Goal: Task Accomplishment & Management: Complete application form

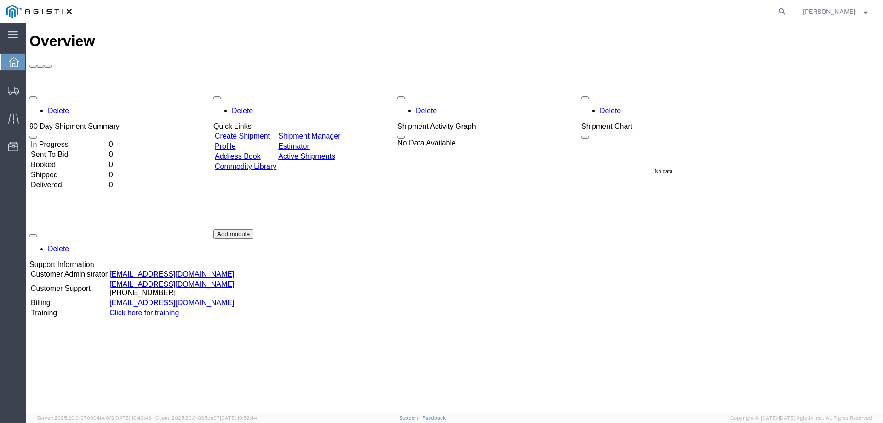
click at [246, 132] on link "Create Shipment" at bounding box center [242, 136] width 55 height 8
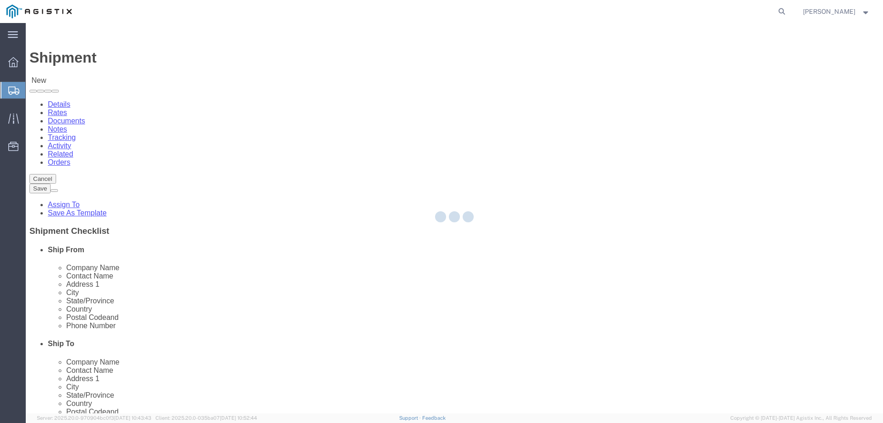
select select
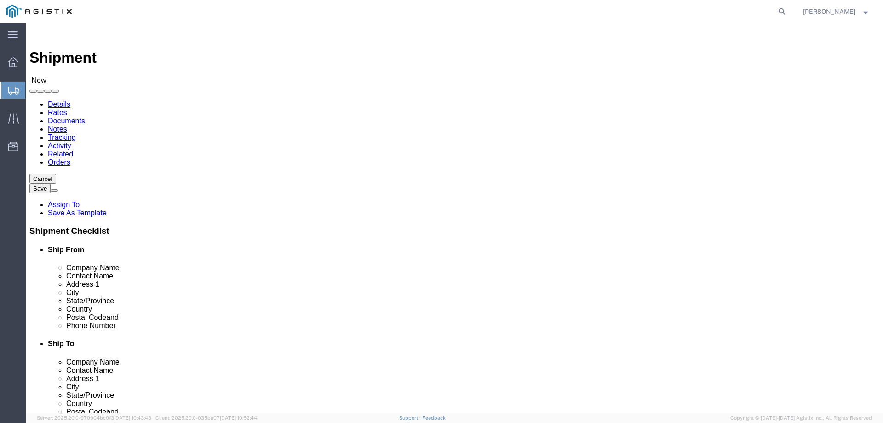
click select "Select Esna-La Sarge Logistics PG&E"
select select "9596"
click select "Select Esna-La Sarge Logistics PG&E"
select select "PURCHORD"
select select
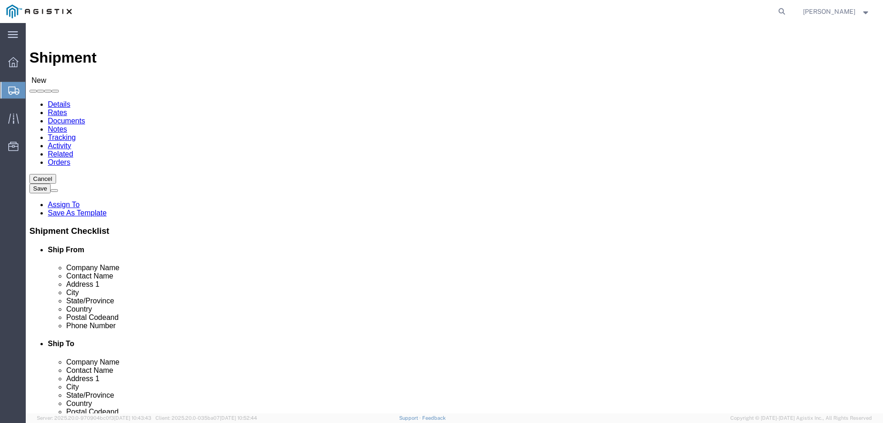
select select
click select "Select All Others Fremont DC Fresno DC Wheatland DC"
select select "19745"
click select "Select All Others Fremont DC Fresno DC Wheatland DC"
click input "text"
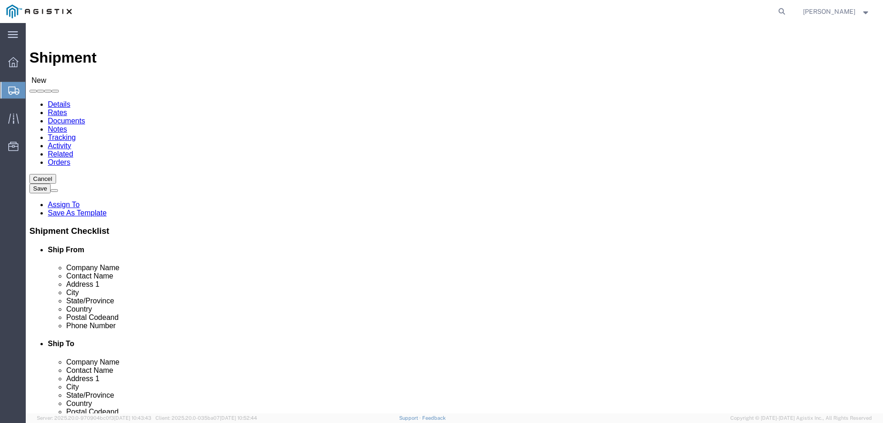
type input "TRENTON C/O ESNA"
click input "text"
type input "5"
type input "RENAE"
click input "text"
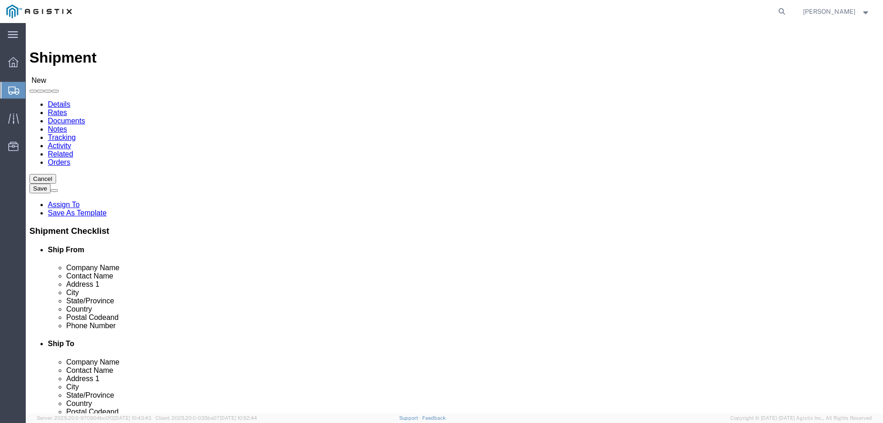
type input "500 S ACACIA ST"
select select
click input "text"
type input "FULLERTON"
select select
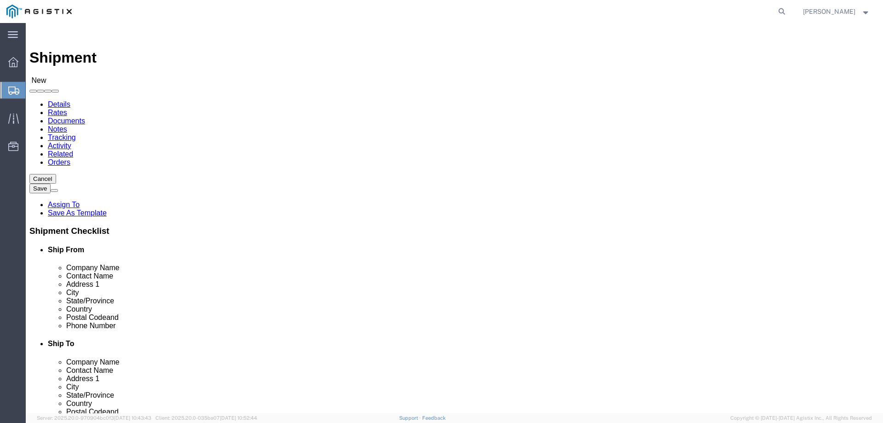
select select "CA"
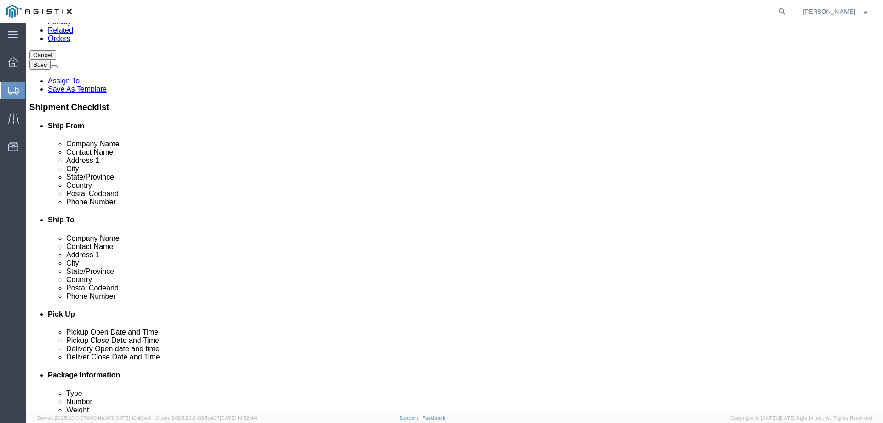
scroll to position [138, 0]
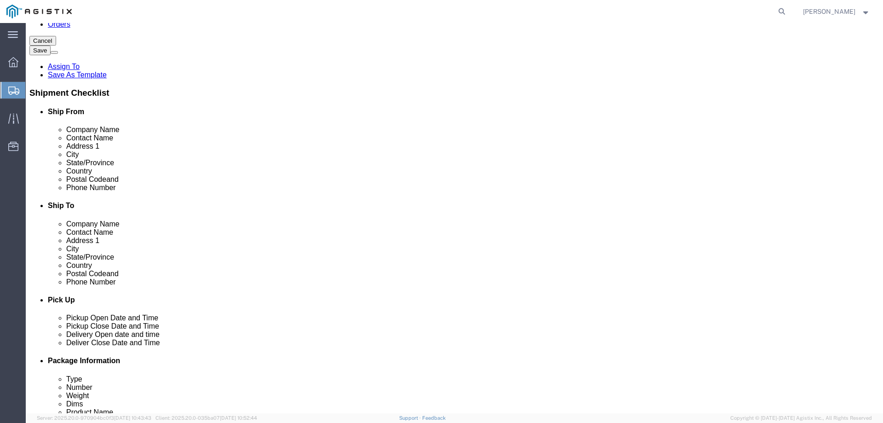
click input "text"
type input "92831"
select select
click input "text"
type input "7142781003"
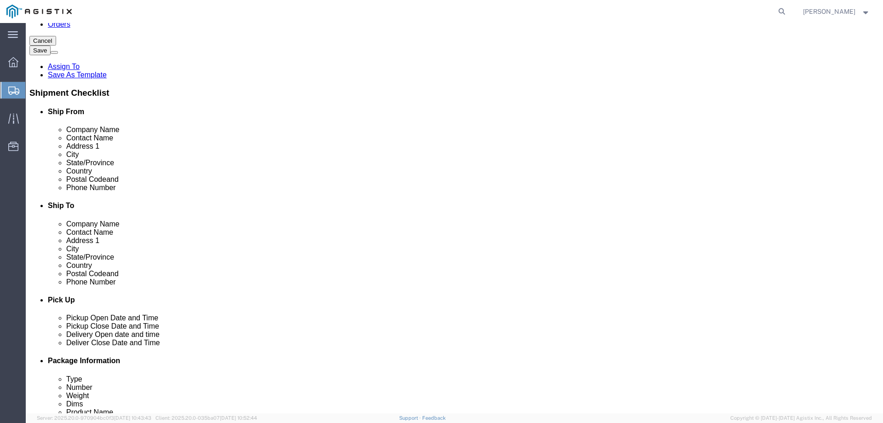
click input "text"
type input "renae@esna-lasarge.com"
checkbox input "true"
click input "text"
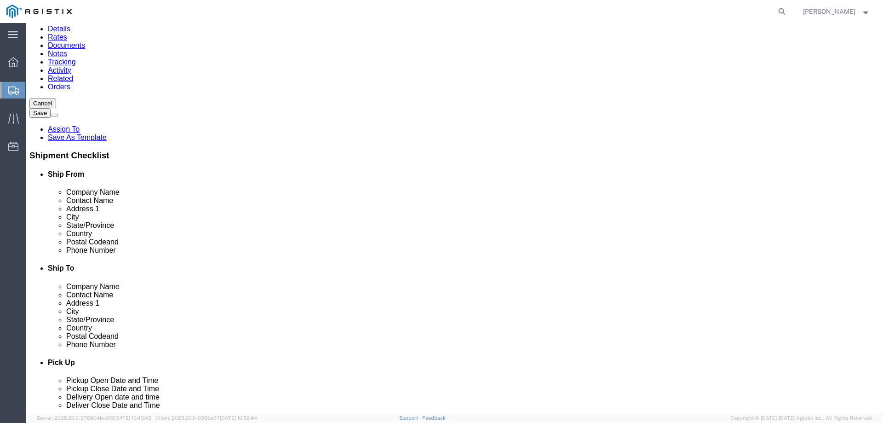
scroll to position [92, 0]
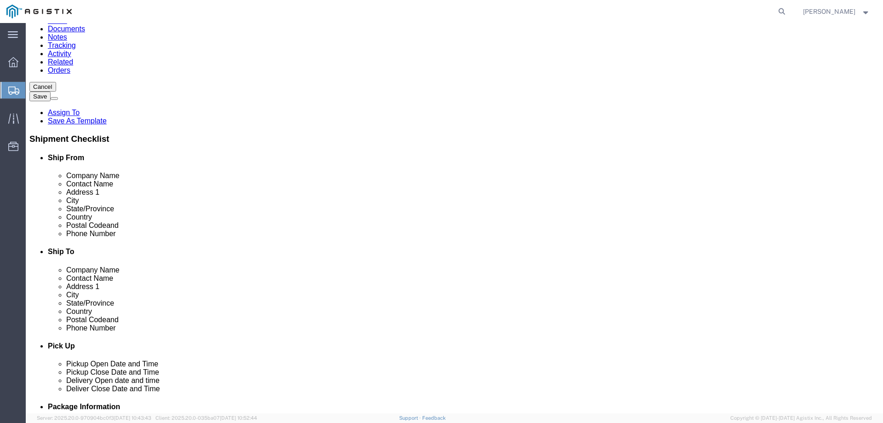
type input "PACIFIC GAS & ELECTRIC"
click input "text"
type input "2221 SOUTH ORANGE AVE"
select select
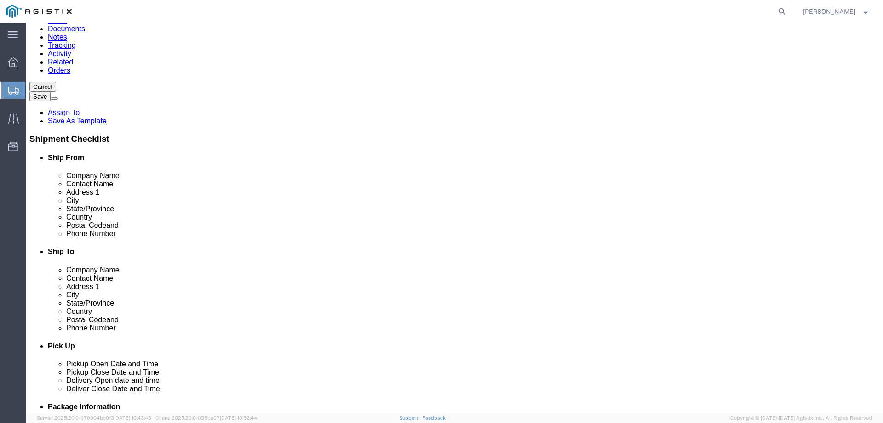
click input "text"
type input "FRESNO"
click p "- PG&E - (Richard Urbano) 2221 S Orange, Fresno, CA, 93725, US"
select select
type input "PG&E"
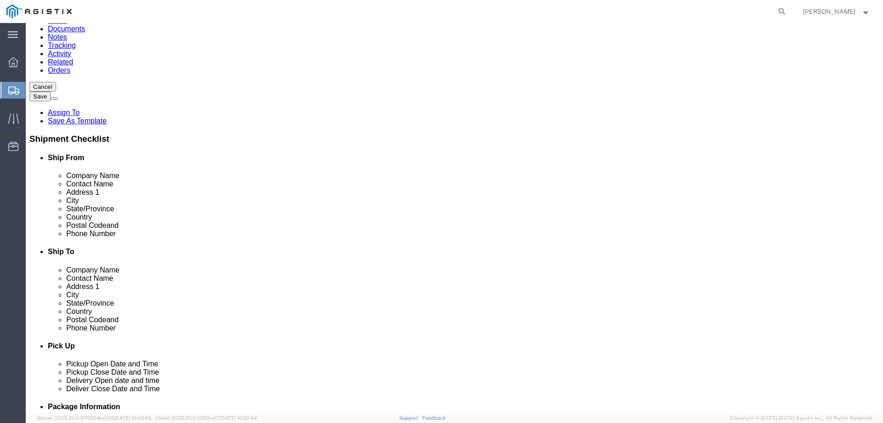
type input "Richard Urbano"
type input "2221 S Orange"
type input "Fresno"
type input "93725"
type input "559-917-7025"
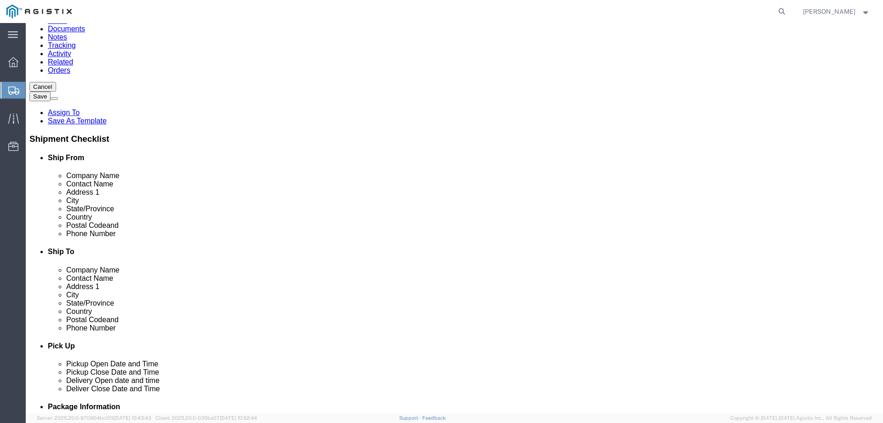
select select "CA"
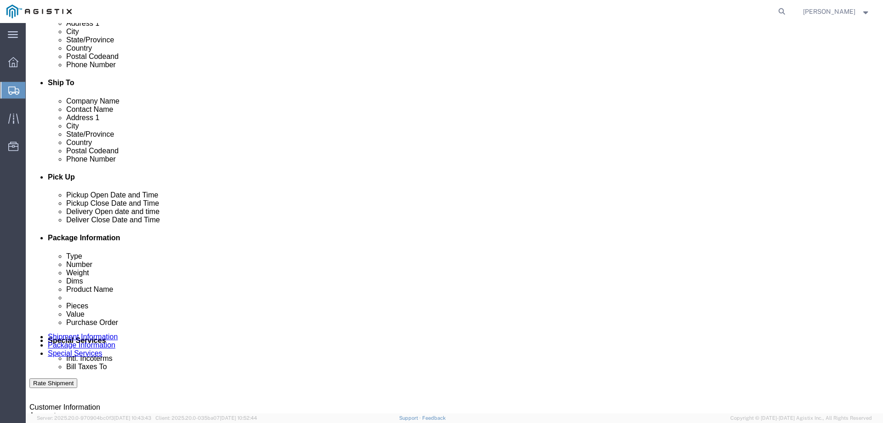
scroll to position [276, 0]
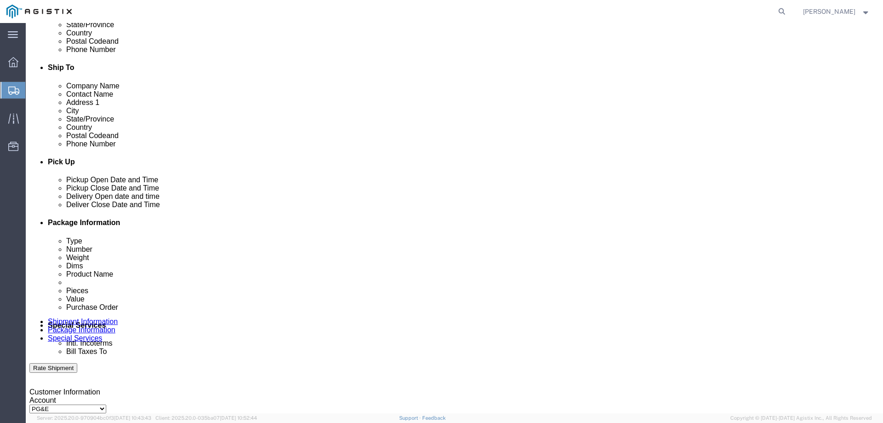
type input "Fresno"
select select
click div "Oct 02 2025 9:00 AM"
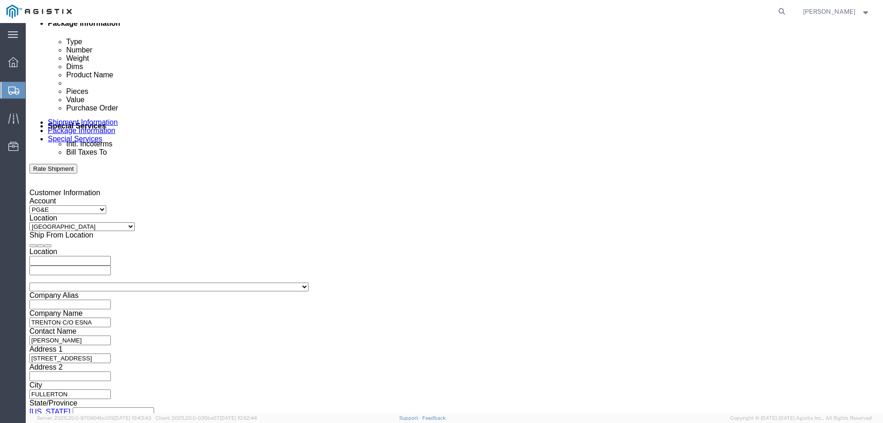
click input "0:00 AM"
click input "230 AM"
type input "230 PM"
click button "Apply"
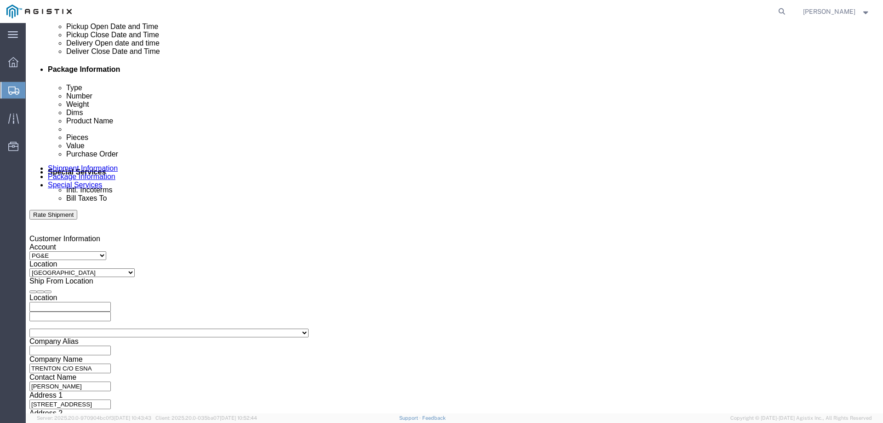
scroll to position [383, 0]
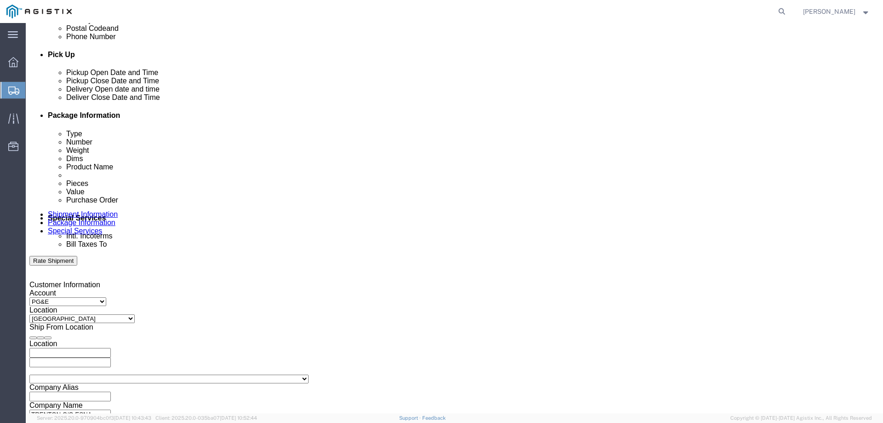
click div "Oct 02 2025 3:30 PM"
type input "4:30 PM"
click button "Apply"
click div
click div "Pickup Date: Pickup Start Date Pickup Start Time Pickup Open Date and Time Oct …"
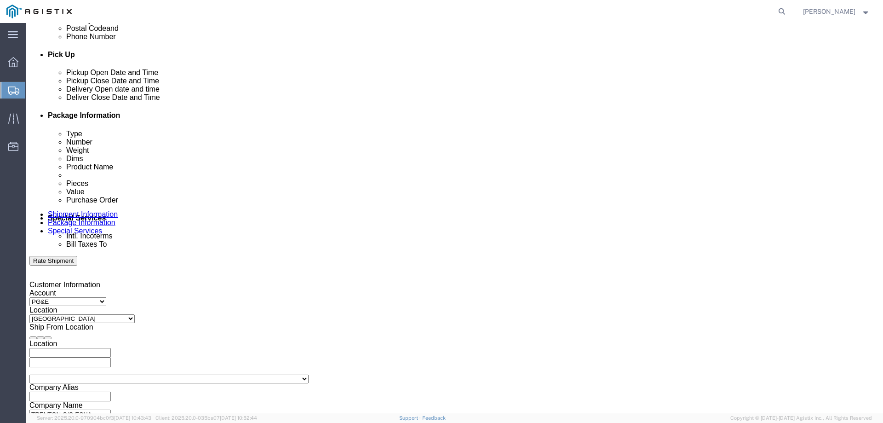
click select "Select Account Type Activity ID Airline Appointment Number ASN Batch Request # …"
click input "text"
type input "3501422986"
click select "Select Account Type Activity ID Airline Appointment Number ASN Batch Request # …"
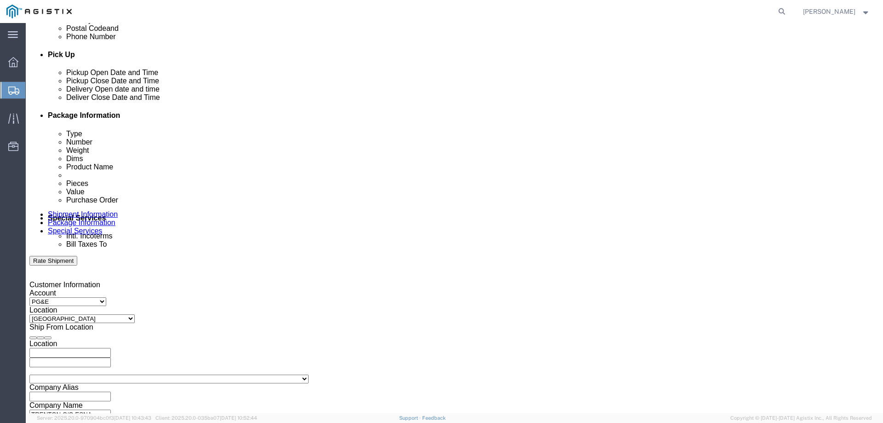
click input "text"
click select "Select Account Type Activity ID Airline Appointment Number ASN Batch Request # …"
click div "Shipping Mode (Optional)"
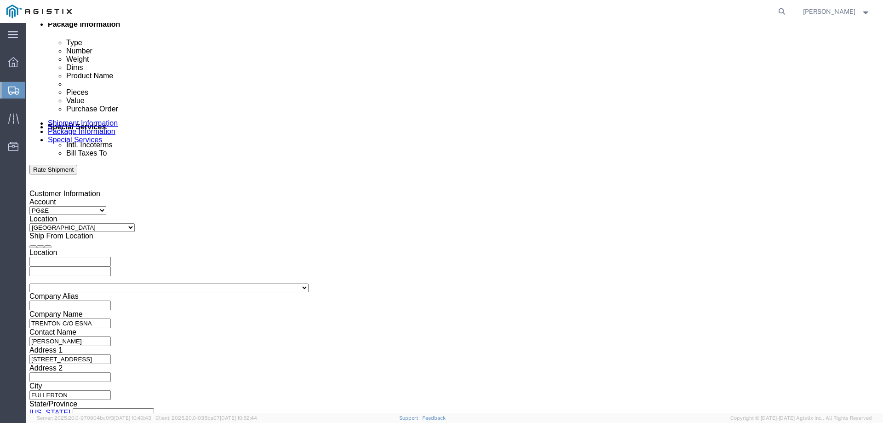
scroll to position [475, 0]
click select "Select Air Less than Truckload Multi-Leg Ocean Freight Rail Small Parcel Truckl…"
select select "LTL"
click select "Select Air Less than Truckload Multi-Leg Ocean Freight Rail Small Parcel Truckl…"
click input "text"
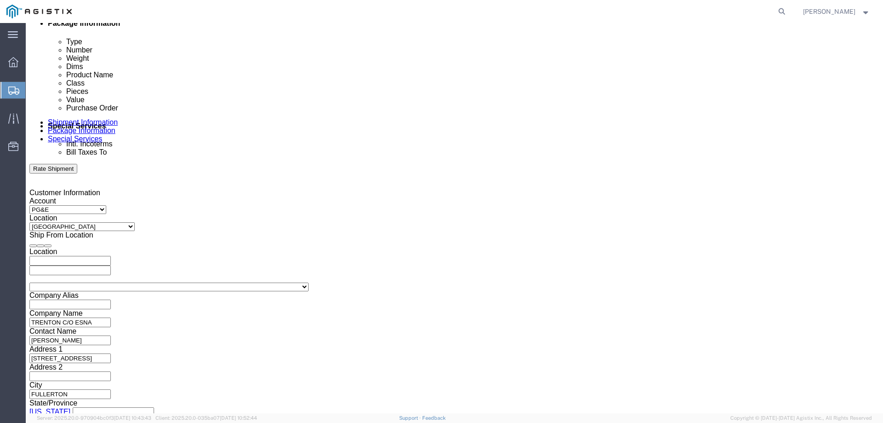
click td "2"
type input "10/02/2025"
click input "text"
click td "7"
type input "10/07/2025"
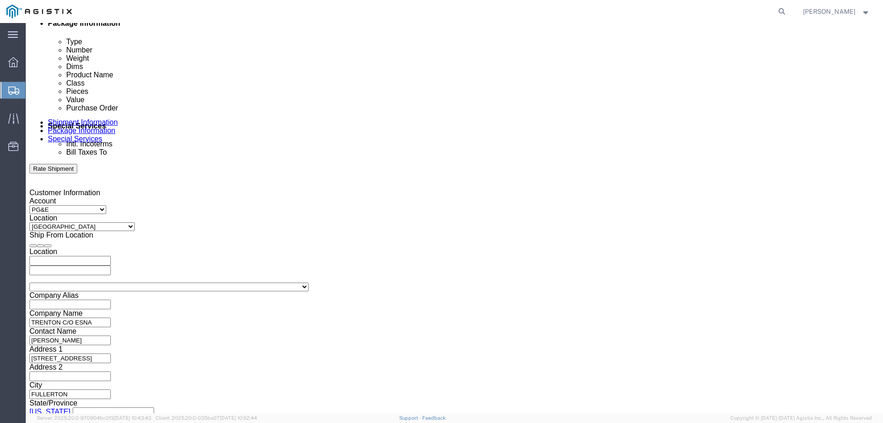
click input "text"
type input "8:00 AM"
click input "text"
type input "5:00 PM"
click select "Select Straight Truck"
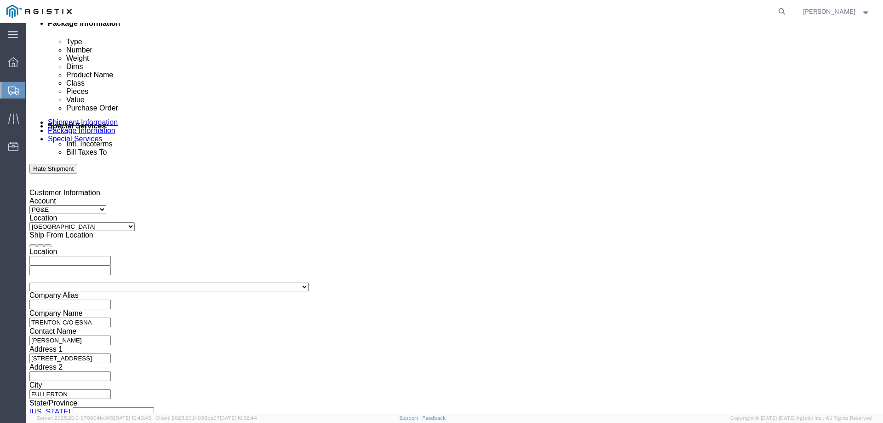
select select "STTR"
click select "Select Straight Truck"
click button "Continue"
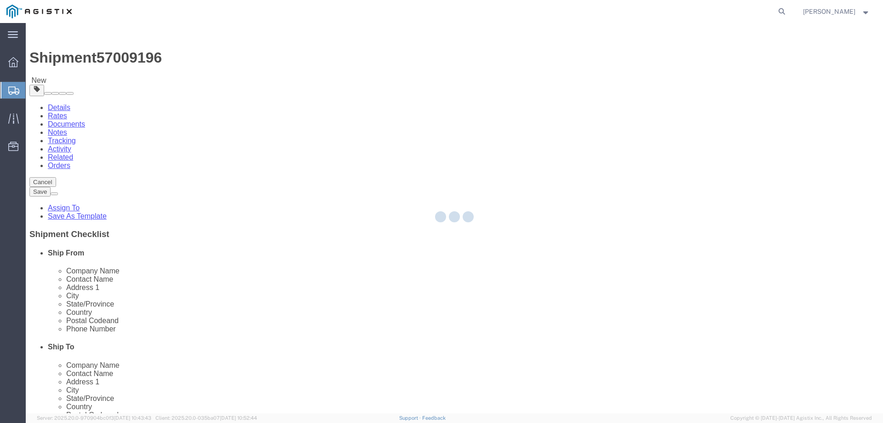
select select "CBOX"
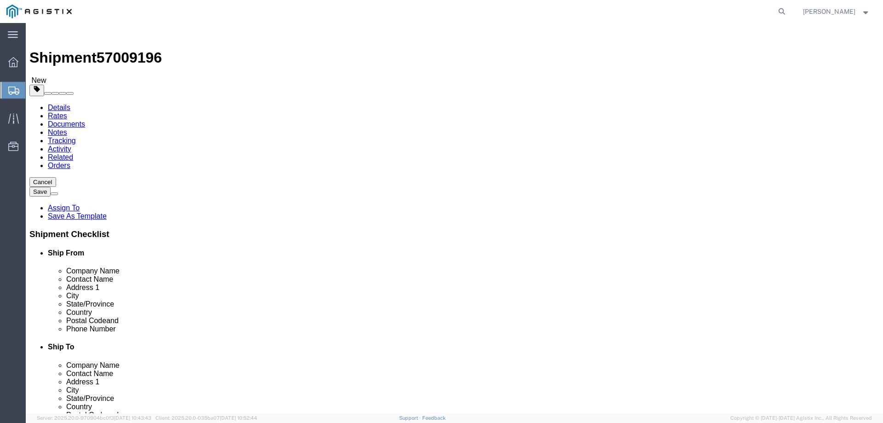
click input "1"
type input "6"
click input "text"
type input "42"
click input "text"
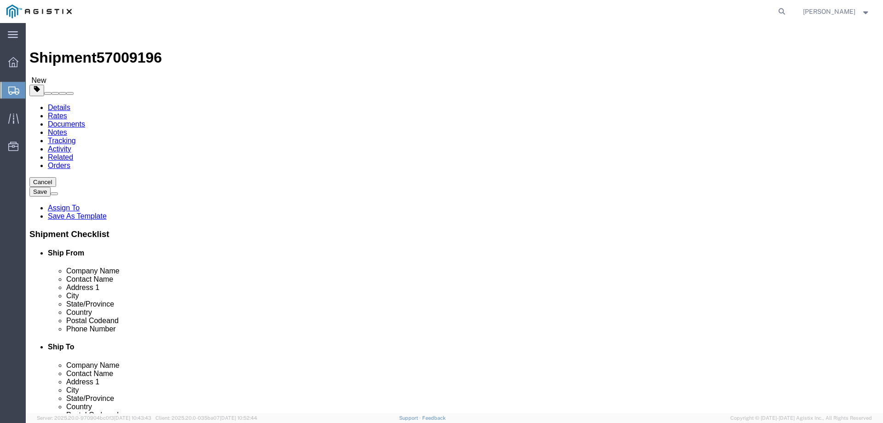
type input "25"
click input "text"
type input "2"
click input "0.00"
type input "0"
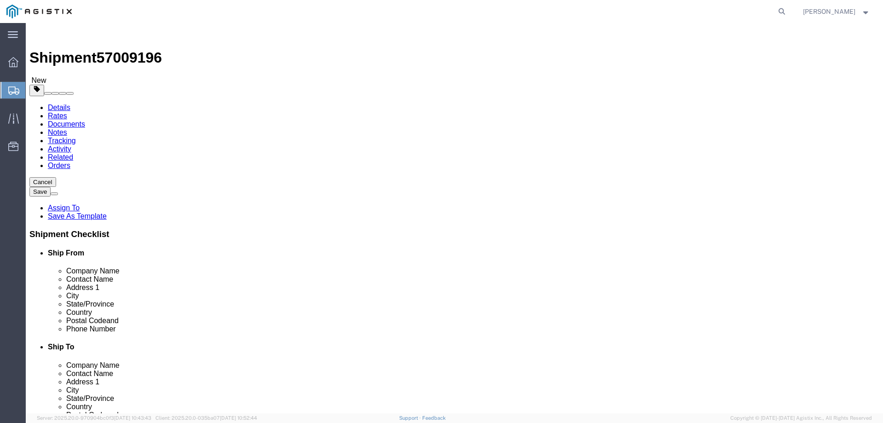
type input "200"
click button "Continue"
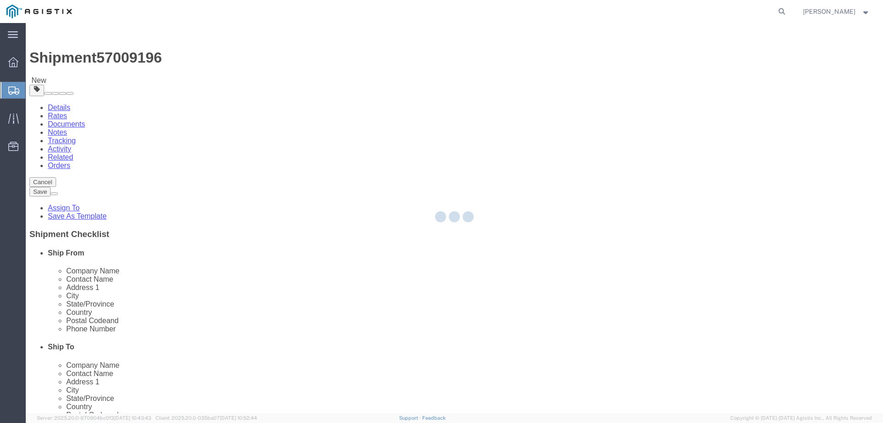
select select
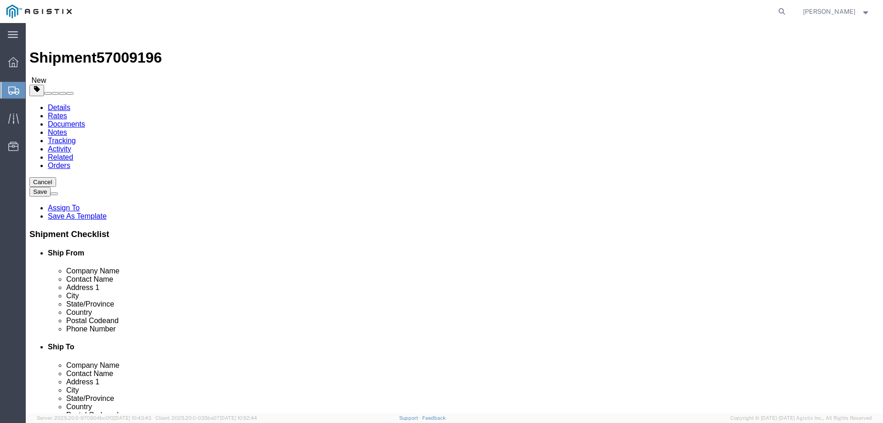
click span "button"
click label "Pickup Instructions"
click span "button"
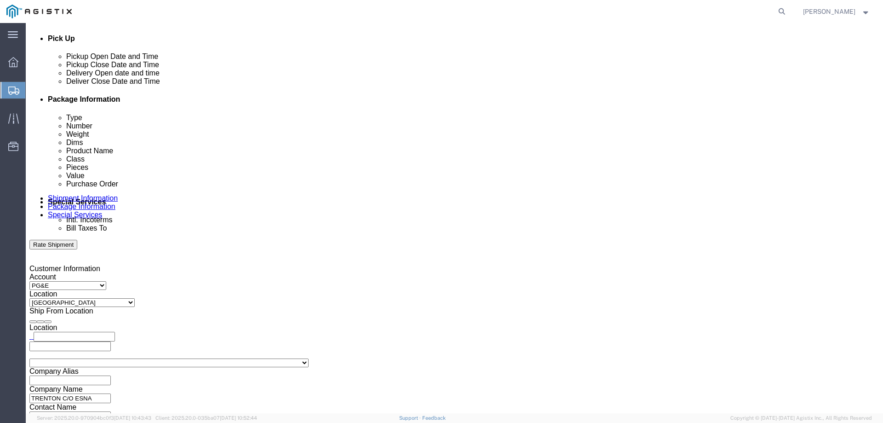
scroll to position [460, 0]
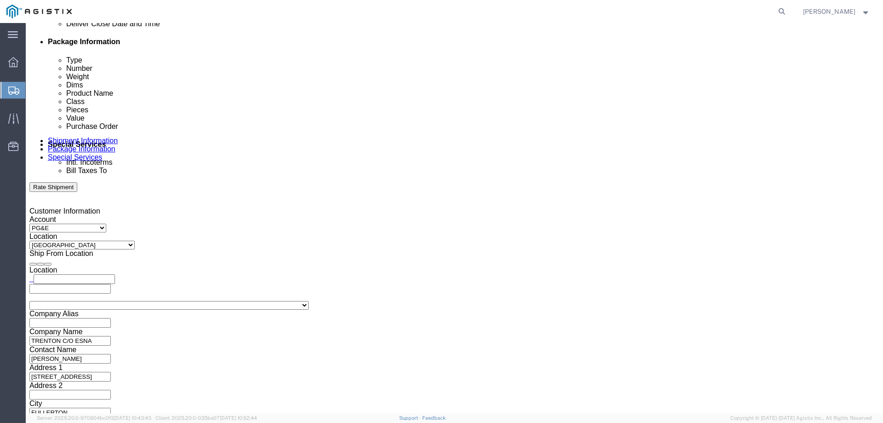
click input "text"
type input "ORDERS@ESNA-LASARGE.COM"
click input "Include shipping documents"
checkbox input "true"
click input "BOL"
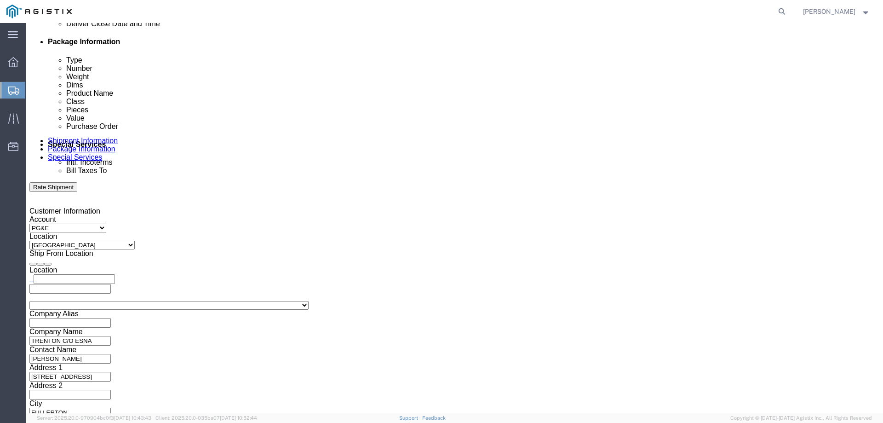
checkbox input "true"
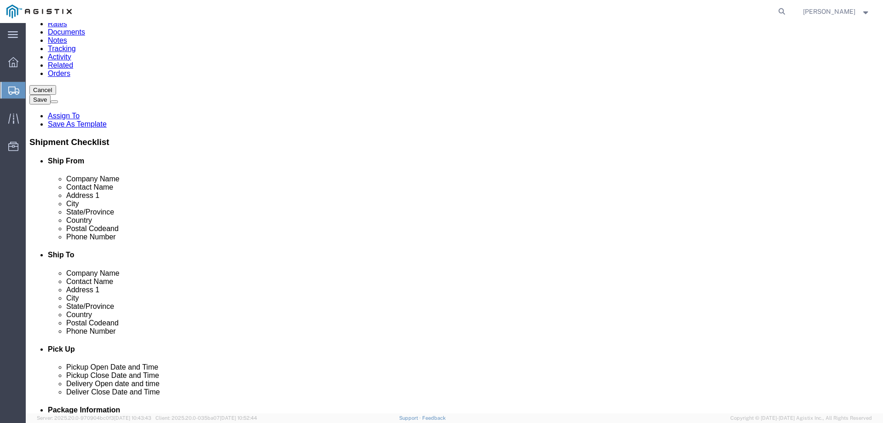
scroll to position [0, 0]
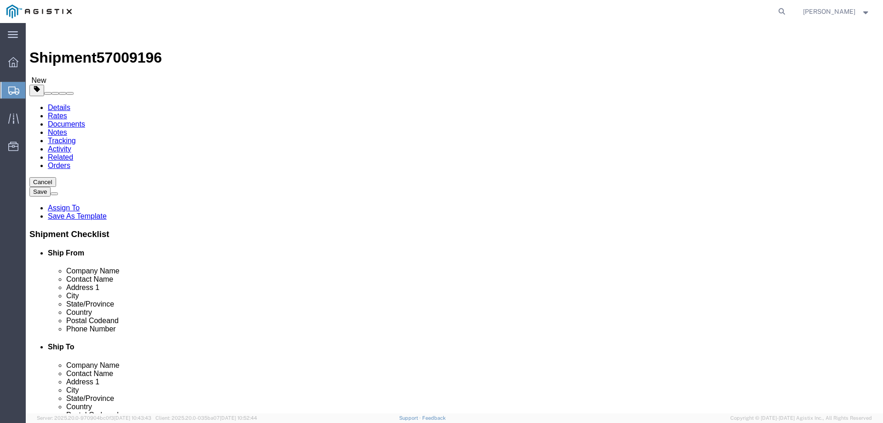
drag, startPoint x: 710, startPoint y: 270, endPoint x: 716, endPoint y: 267, distance: 7.0
click span "Product Name"
click img
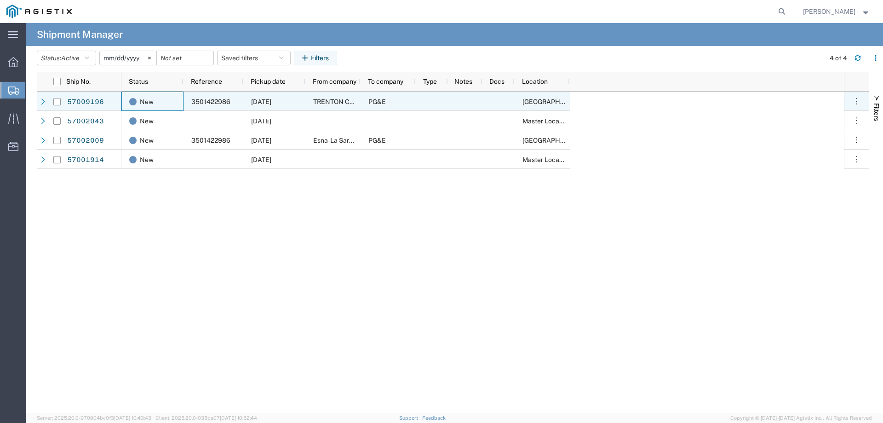
click at [182, 101] on div "New" at bounding box center [152, 100] width 62 height 19
click at [174, 101] on div "New" at bounding box center [154, 101] width 50 height 19
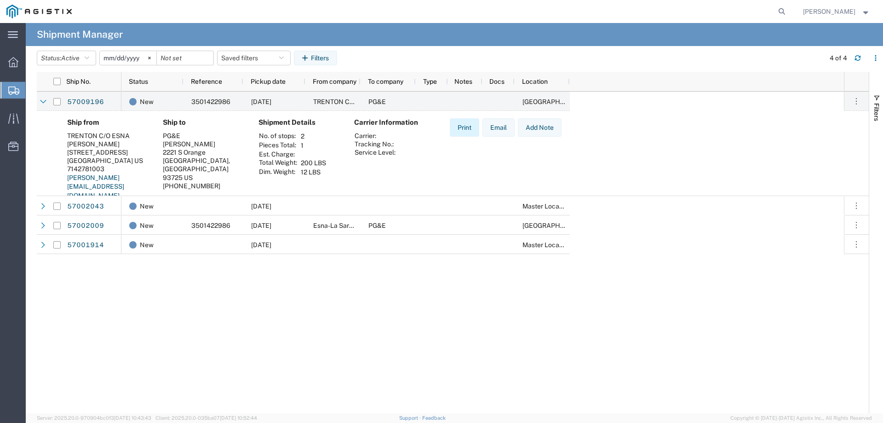
click at [468, 130] on button "Print" at bounding box center [464, 127] width 29 height 18
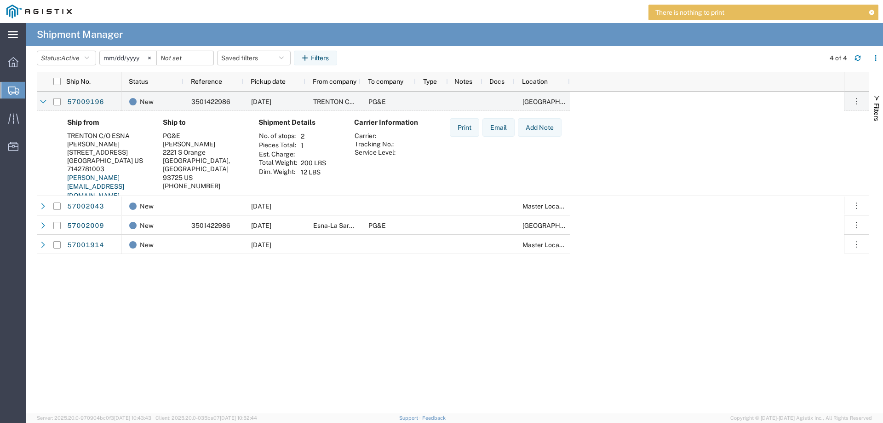
click at [11, 34] on icon at bounding box center [13, 34] width 10 height 7
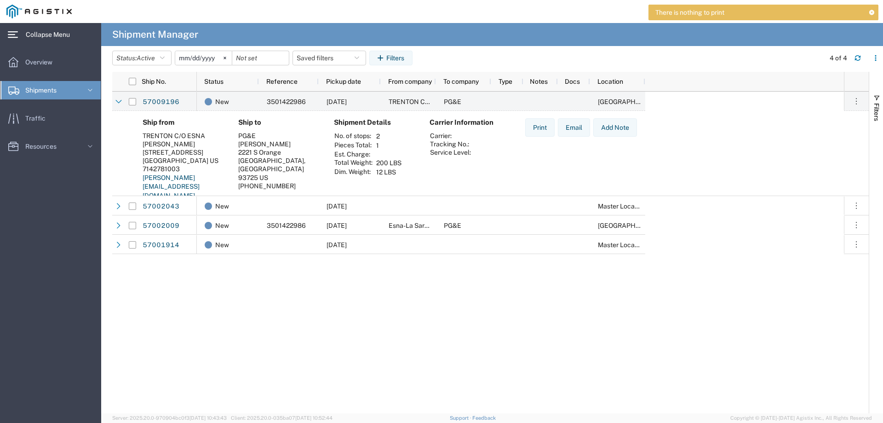
click at [27, 34] on span "Collapse Menu" at bounding box center [51, 34] width 51 height 18
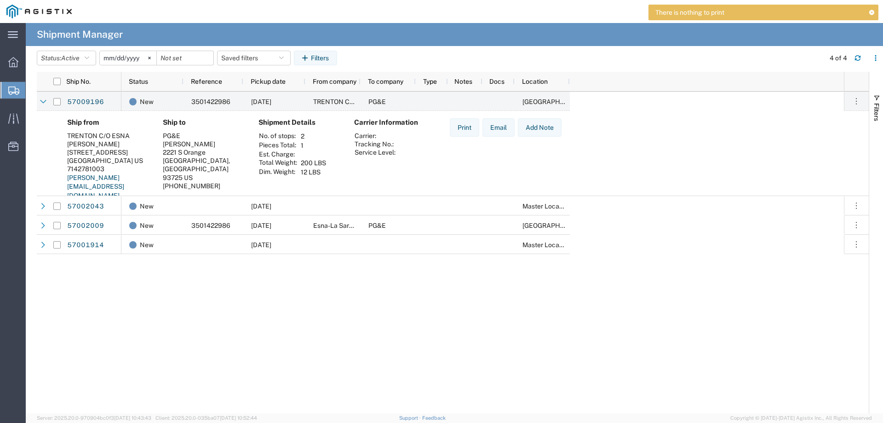
click at [15, 33] on icon at bounding box center [13, 34] width 10 height 7
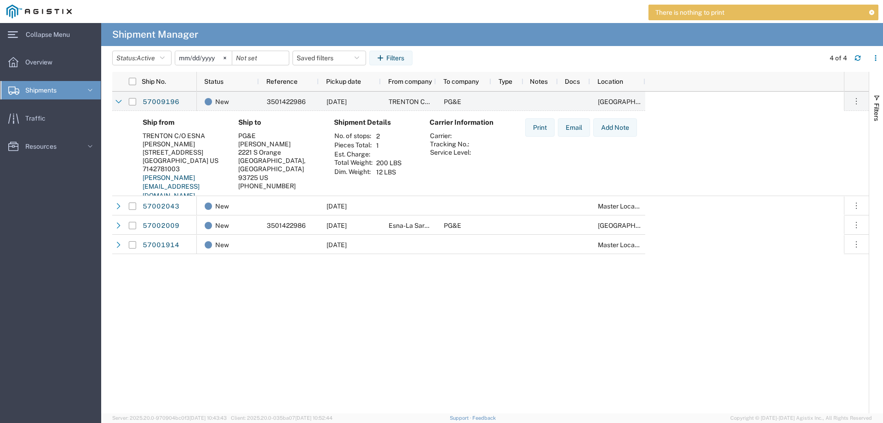
click at [172, 134] on div "TRENTON C/O ESNA" at bounding box center [183, 135] width 81 height 8
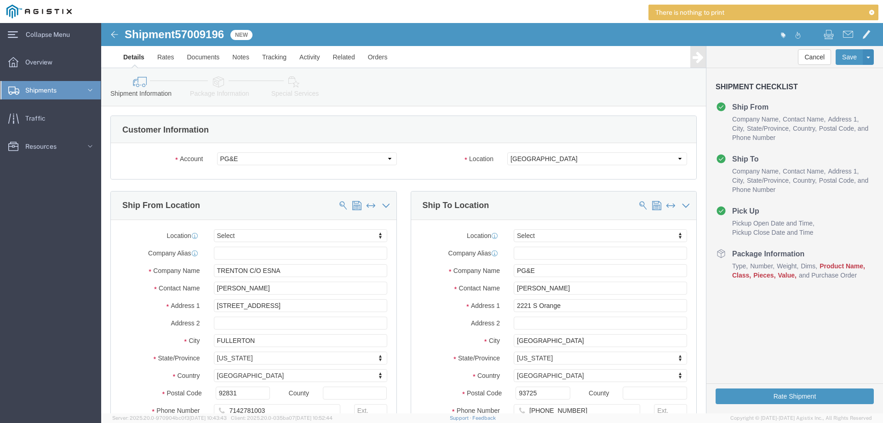
select select
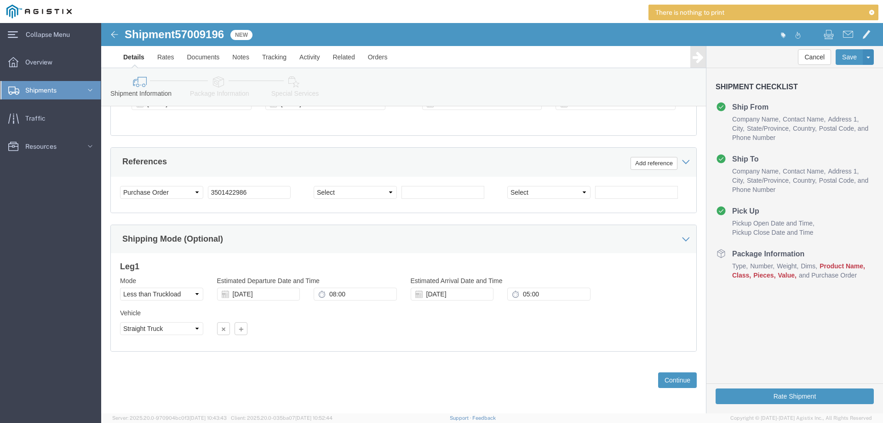
scroll to position [475, 0]
click button "Continue"
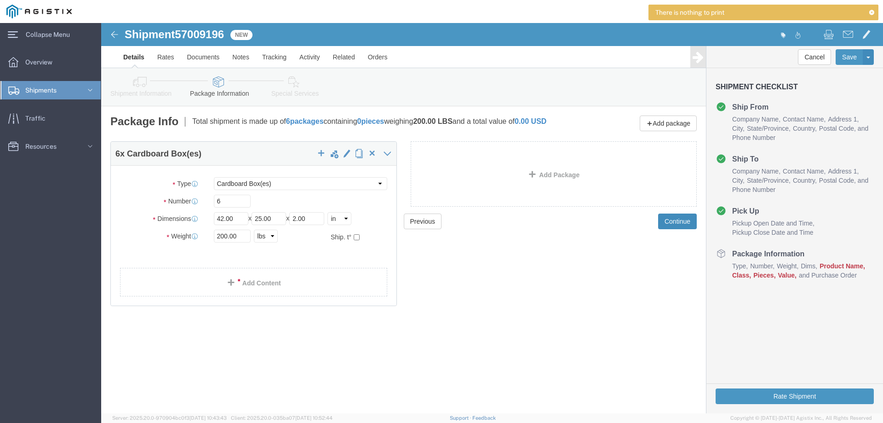
scroll to position [0, 0]
click link "Add Content"
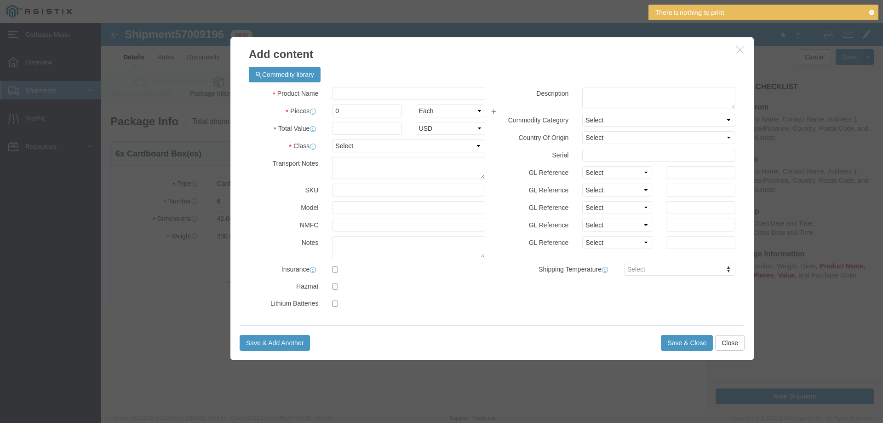
click icon "button"
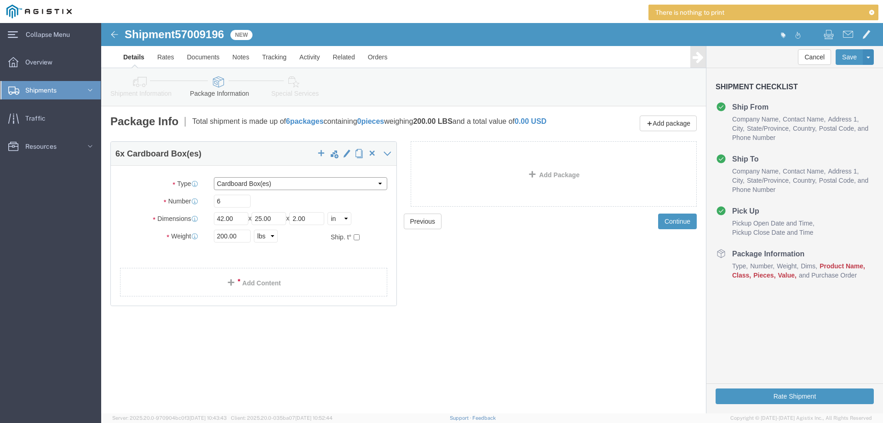
click select "Select Bulk Bundle(s) Cardboard Box(es) Carton(s) Crate(s) Drum(s) (Fiberboard)…"
click button "Continue"
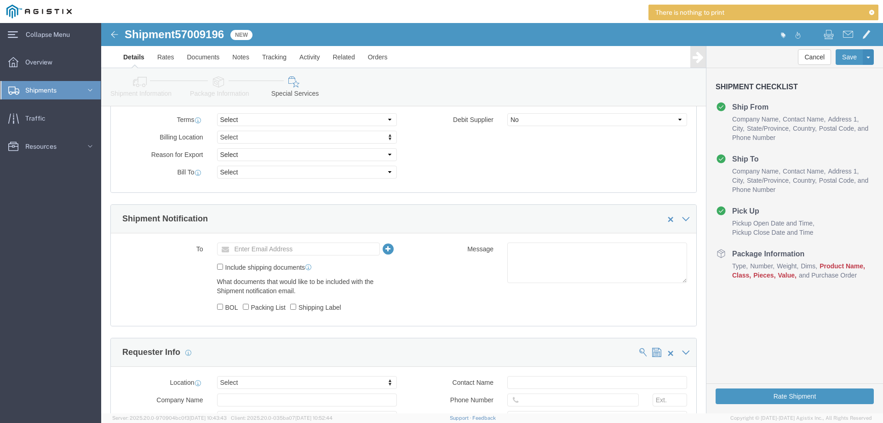
scroll to position [460, 0]
click input "BOL"
checkbox input "true"
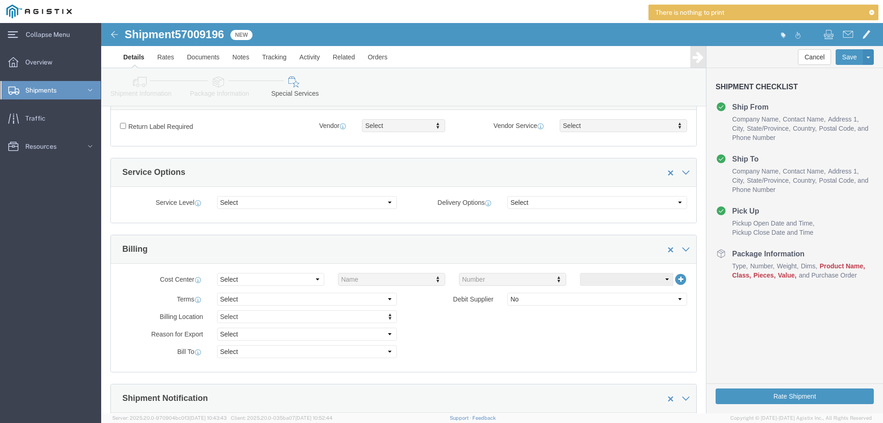
scroll to position [276, 0]
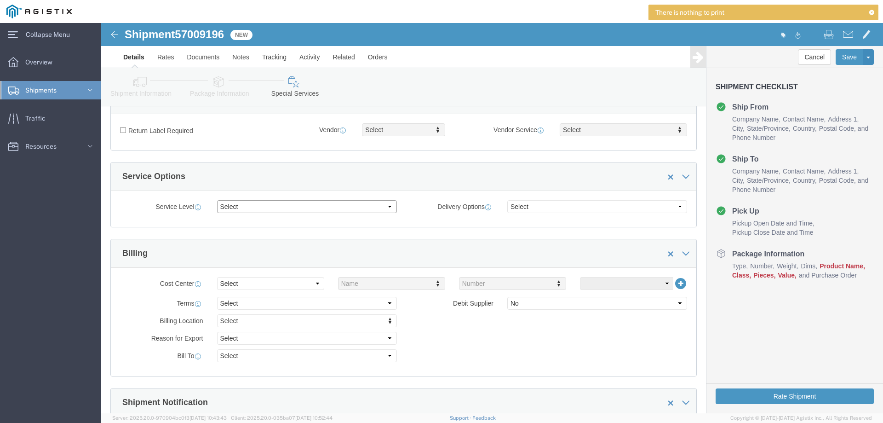
click select "Select 1 Day 2 Day 3-5 Day Economy 5+ Day"
click select "Select ATA DTA DTD"
click div "Service Level Select 1 Day 2 Day 3-5 Day Economy 5+ Day Delivery Options Select…"
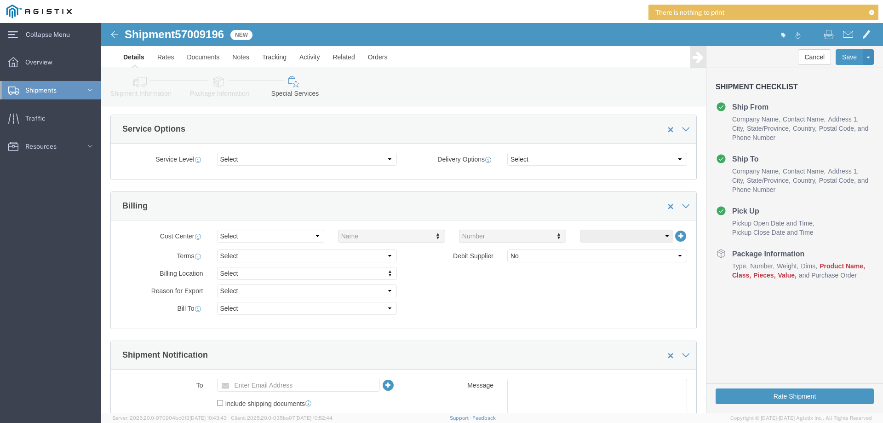
scroll to position [322, 0]
click img
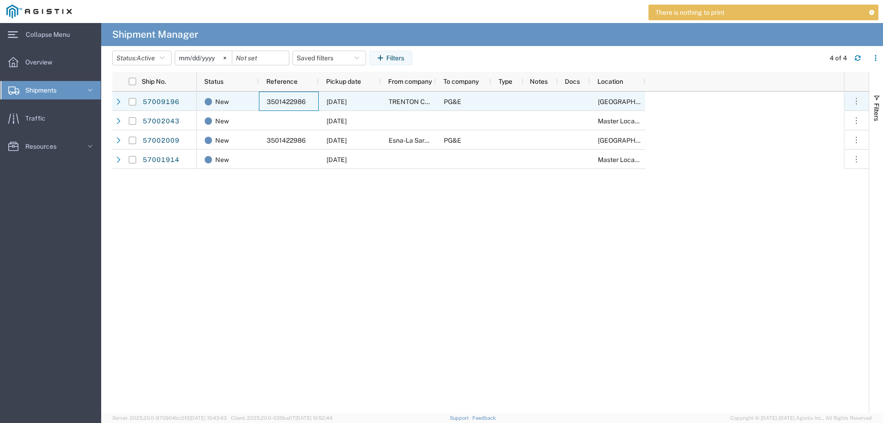
click at [276, 101] on span "3501422986" at bounding box center [286, 101] width 39 height 7
click at [270, 101] on span "3501422986" at bounding box center [286, 101] width 39 height 7
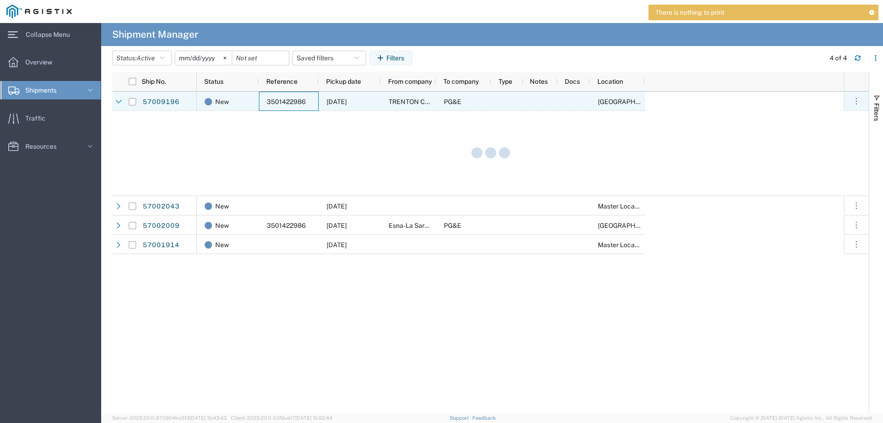
click at [270, 101] on span "3501422986" at bounding box center [286, 101] width 39 height 7
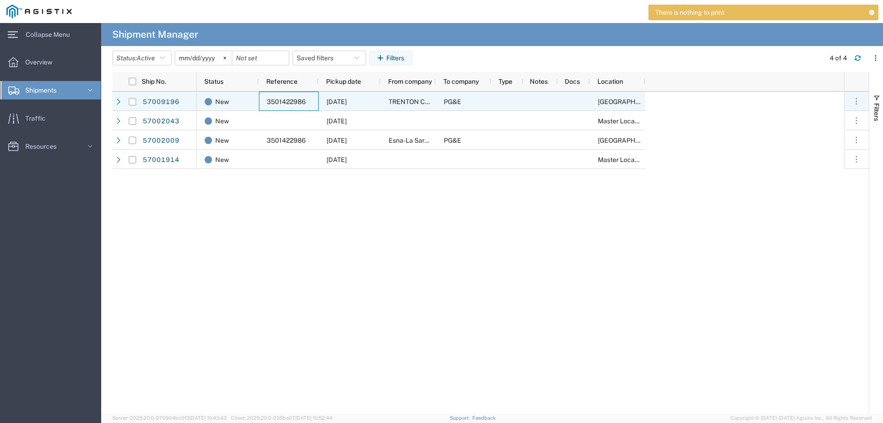
click at [270, 101] on span "3501422986" at bounding box center [286, 101] width 39 height 7
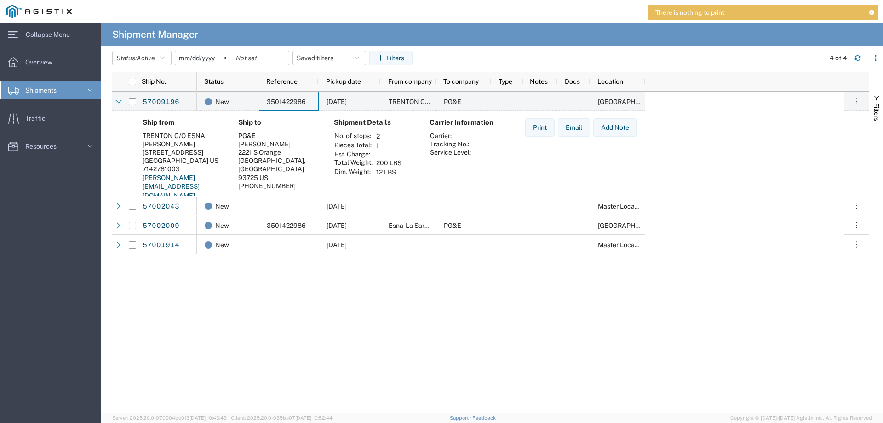
click at [260, 160] on div "Fresno, CA 93725 US" at bounding box center [278, 168] width 81 height 25
click at [177, 169] on div "7142781003" at bounding box center [183, 169] width 81 height 8
click at [151, 105] on link "57009196" at bounding box center [161, 102] width 38 height 15
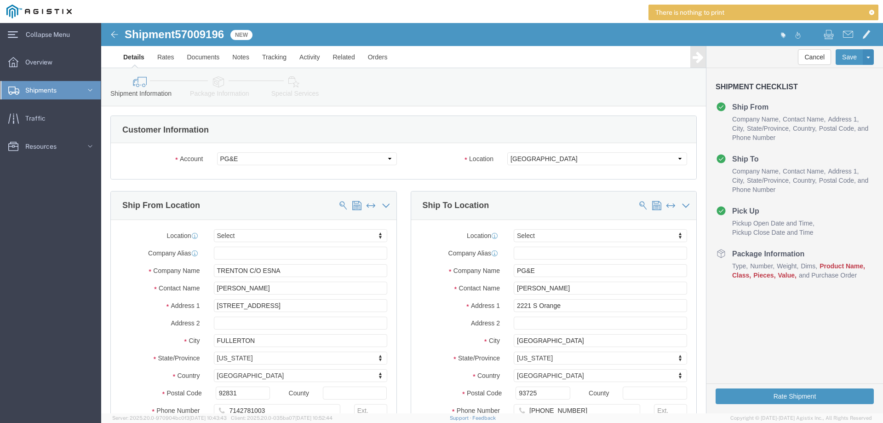
select select
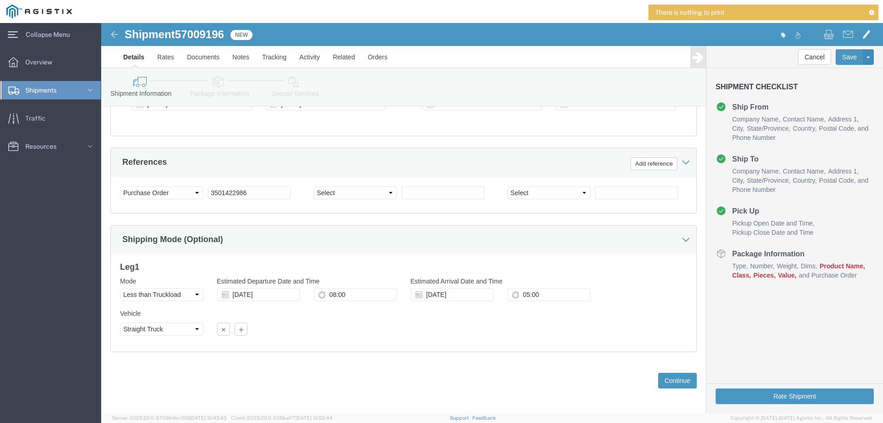
scroll to position [475, 0]
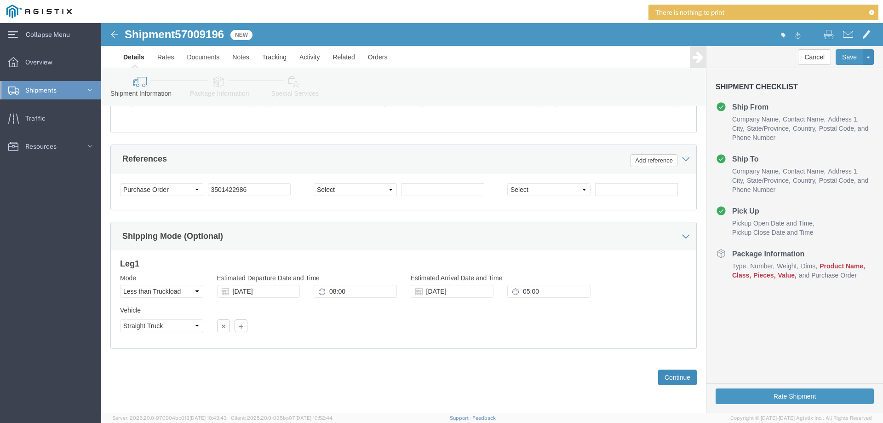
click button "Continue"
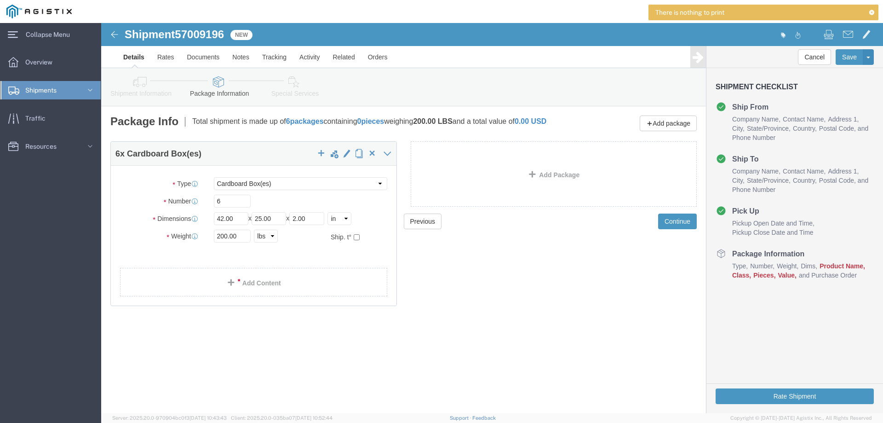
click span "button"
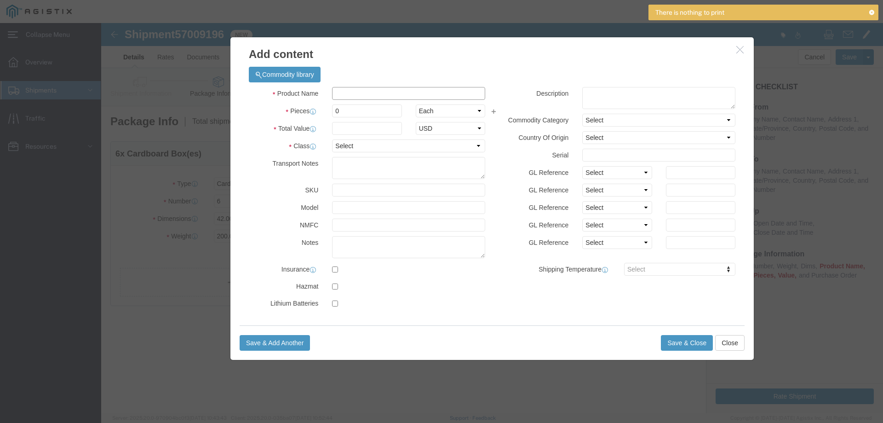
click input "text"
type input "WAX TAPE"
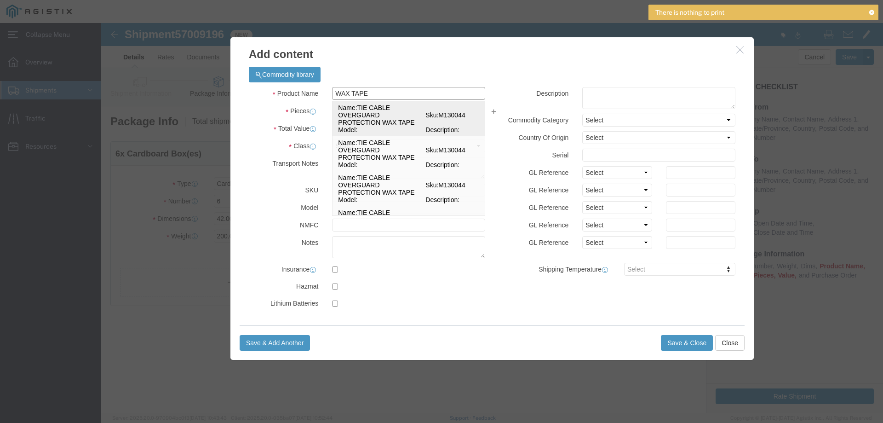
click td "Name: TIE CABLE OVERGUARD PROTECTION WAX TAPE"
select select
select select "USD"
type input "TIE CABLE OVERGUARD PROTECTION WAX TAPE"
type input "M130044"
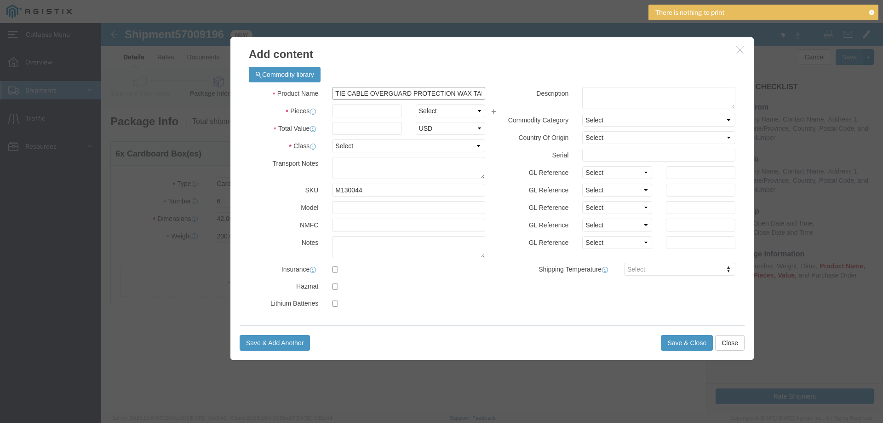
type input "TIE CABLE OVERGUARD PROTECTION WAX TAPE"
click input "text"
click button "Close"
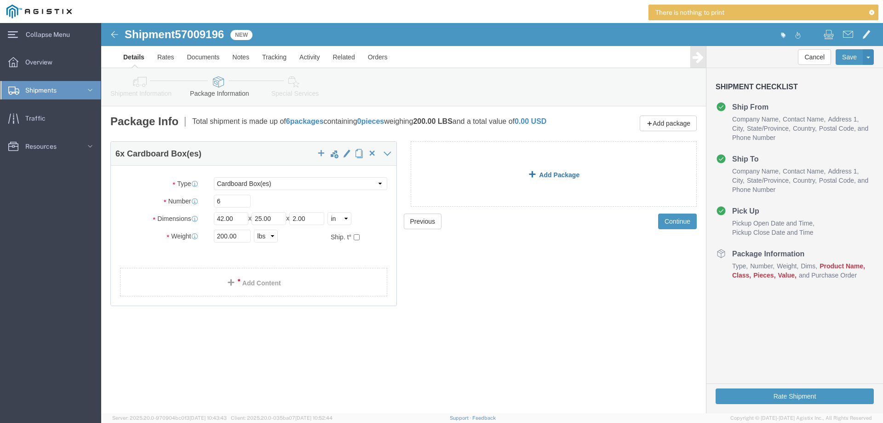
click link "Add Package"
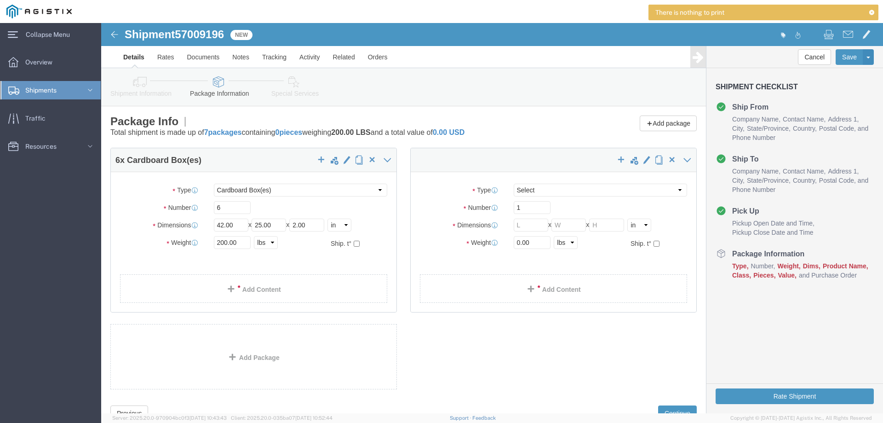
select select "CBOX"
click icon
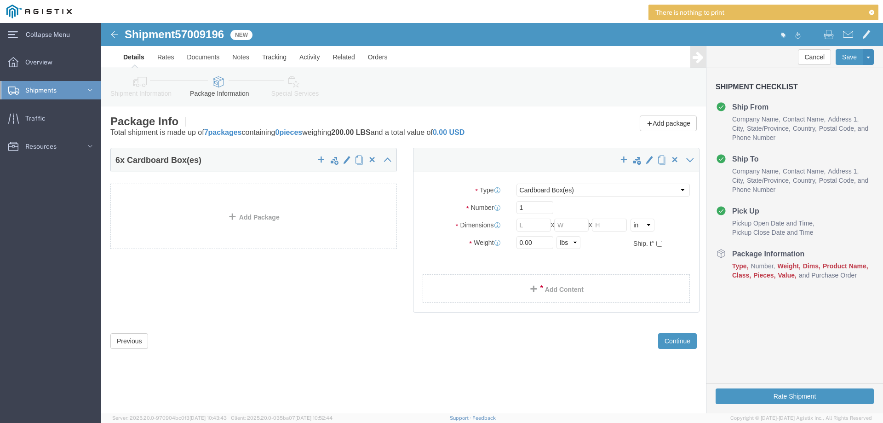
click div "6 x Cardboard Box(es) Package Type Select Bulk Bundle(s) Cardboard Box(es) Cart…"
click icon
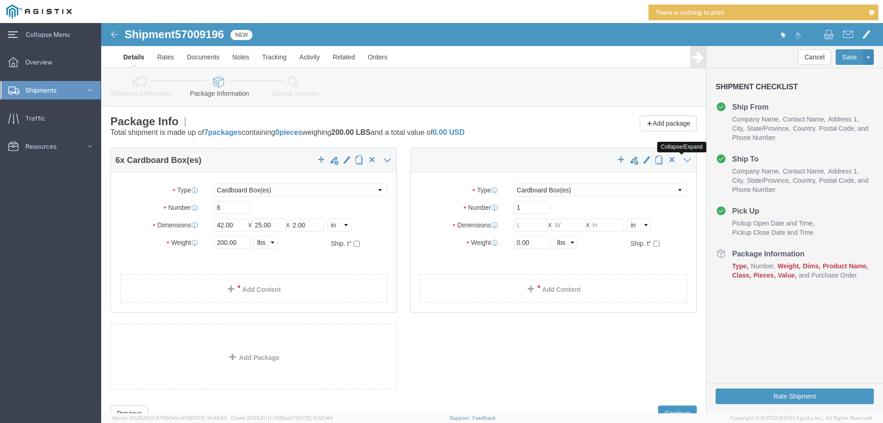
click icon
click div "6 x Cardboard Box(es) Package Type Select Bulk Bundle(s) Cardboard Box(es) Cart…"
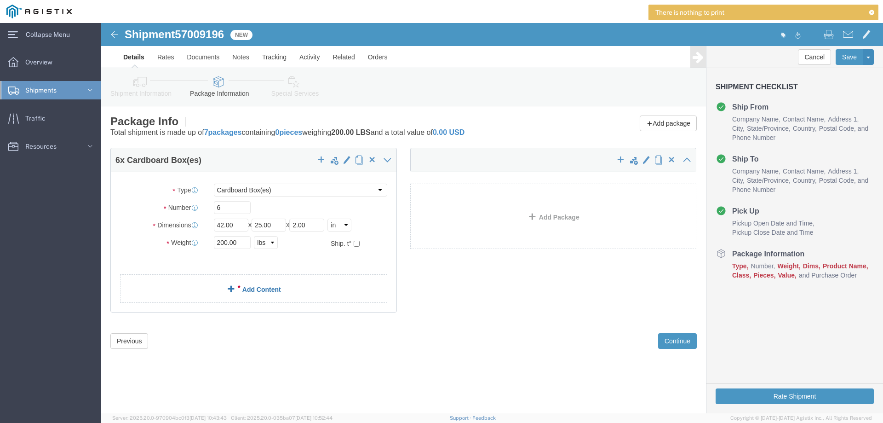
click link "Add Content"
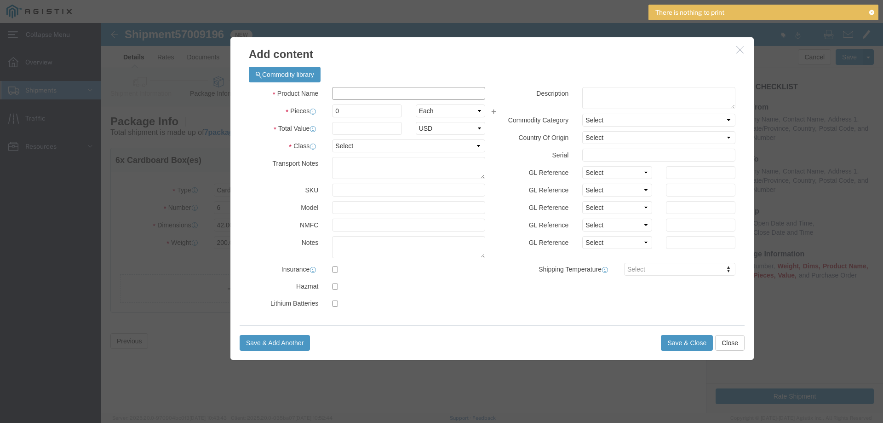
click input "text"
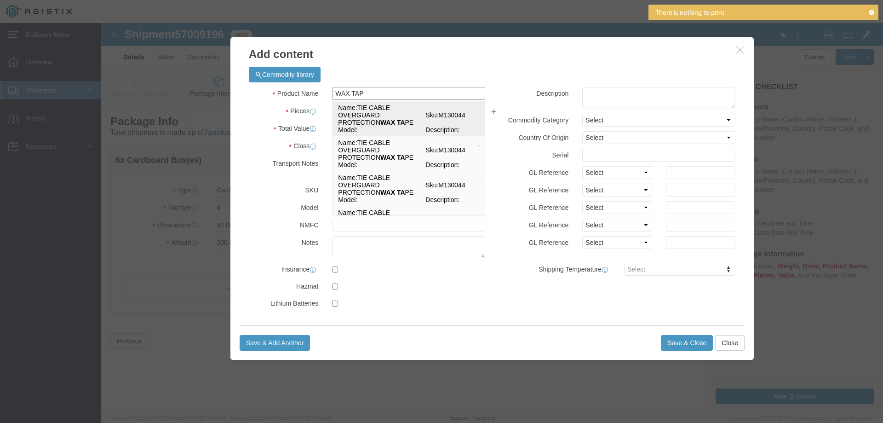
type input "WAX TAPE"
click td "Sku: M130044"
select select
type input "TIE CABLE OVERGUARD PROTECTION WAX TAPE"
type input "M130044"
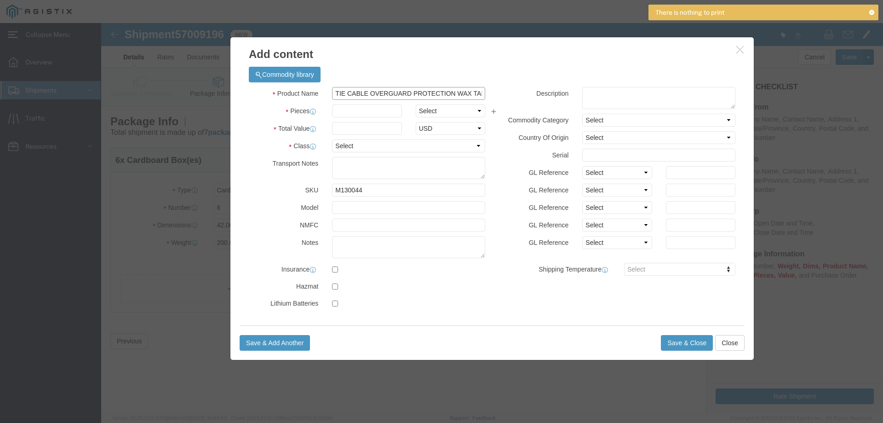
type input "TIE CABLE OVERGUARD PROTECTION WAX TAPE"
click input "text"
type input "6"
click select "Select Bag Barrels 100Board Feet Bottle Box Blister Pack Carats Can Capsule Car…"
select select "BOX"
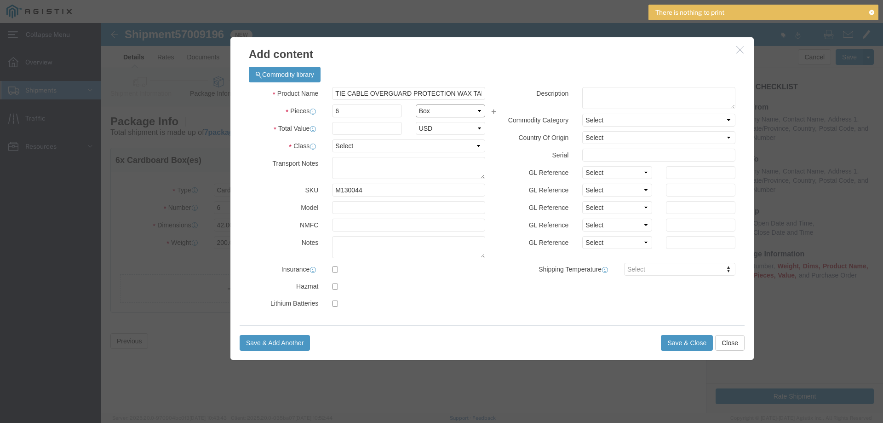
click select "Select Bag Barrels 100Board Feet Bottle Box Blister Pack Carats Can Capsule Car…"
click input "text"
type input "500"
click select "Select 50 55 60 65 70 85 92.5 100 125 175 250 300 400"
select select "60"
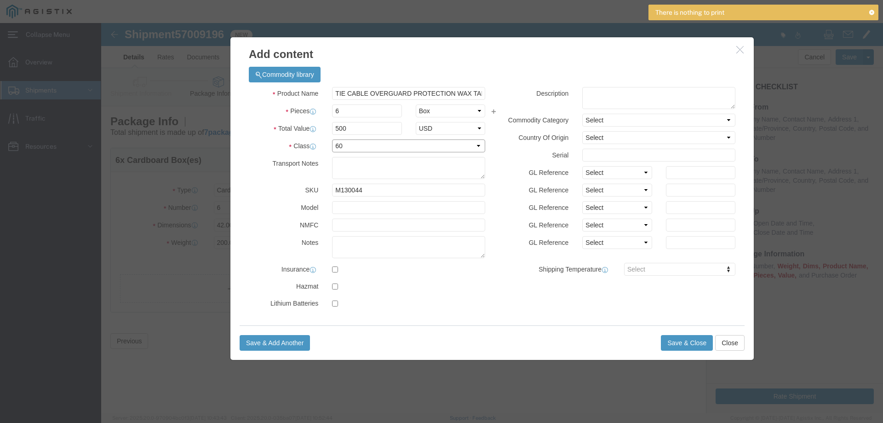
click select "Select 50 55 60 65 70 85 92.5 100 125 175 250 300 400"
click select "Select"
click button "Close"
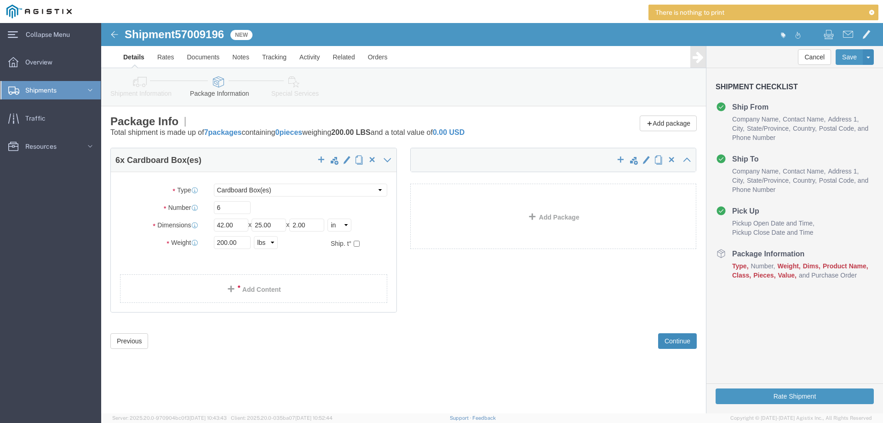
click button "Continue"
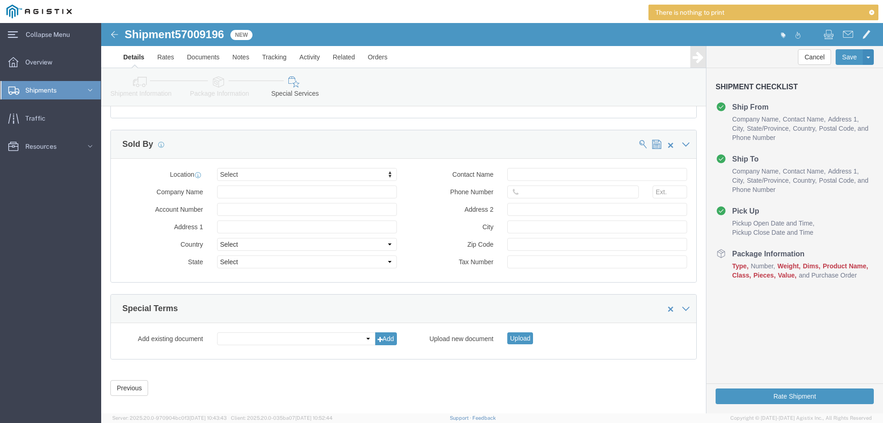
scroll to position [859, 0]
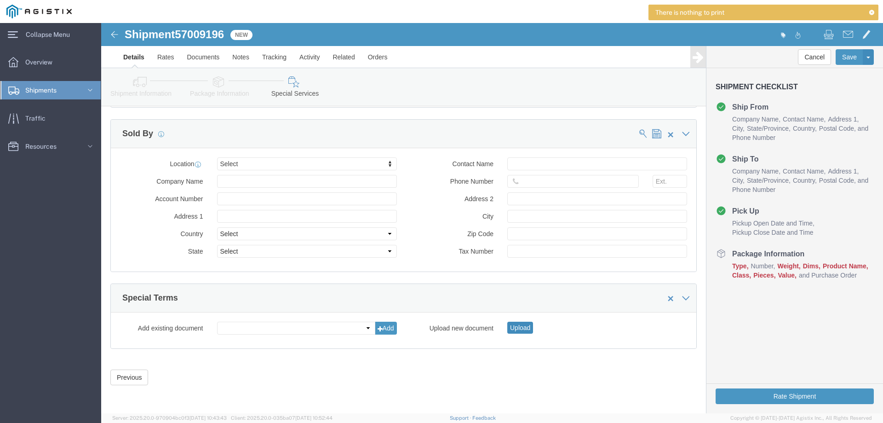
click button "Upload"
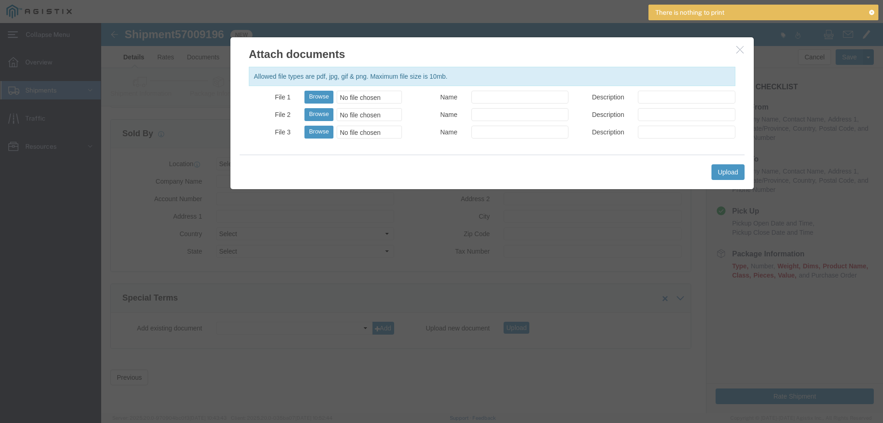
click icon "button"
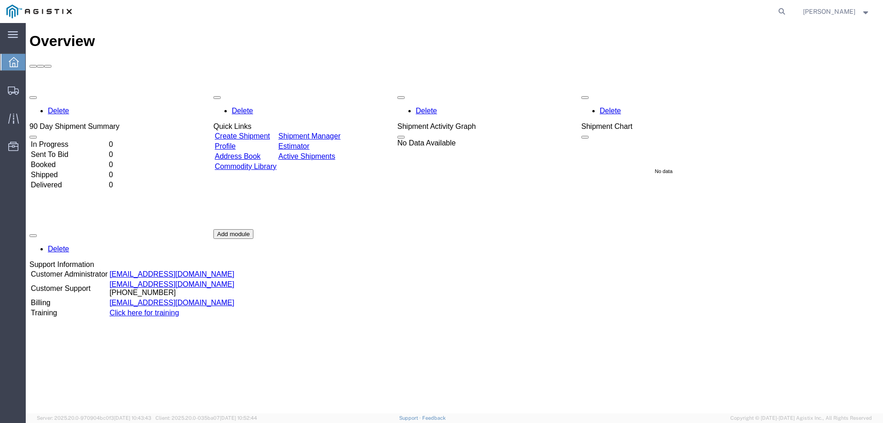
click at [193, 270] on link "[EMAIL_ADDRESS][DOMAIN_NAME]" at bounding box center [171, 274] width 125 height 8
click at [141, 281] on div "Delete 90 Day Shipment Summary In Progress 0 Sent To Bid 0 Booked 0 Shipped 0 D…" at bounding box center [454, 229] width 850 height 276
click at [142, 309] on link "Click here for training" at bounding box center [143, 313] width 69 height 8
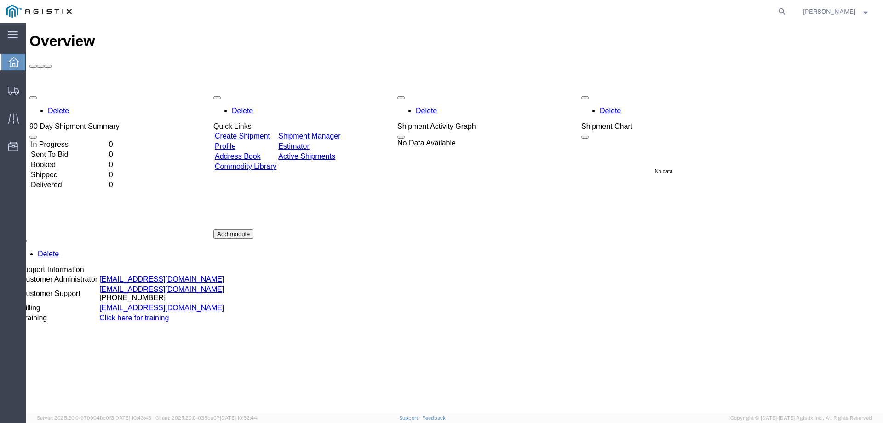
drag, startPoint x: 204, startPoint y: 225, endPoint x: 194, endPoint y: 230, distance: 11.3
click at [194, 230] on div "Delete 90 Day Shipment Summary In Progress 0 Sent To Bid 0 Booked 0 Shipped 0 D…" at bounding box center [454, 229] width 850 height 276
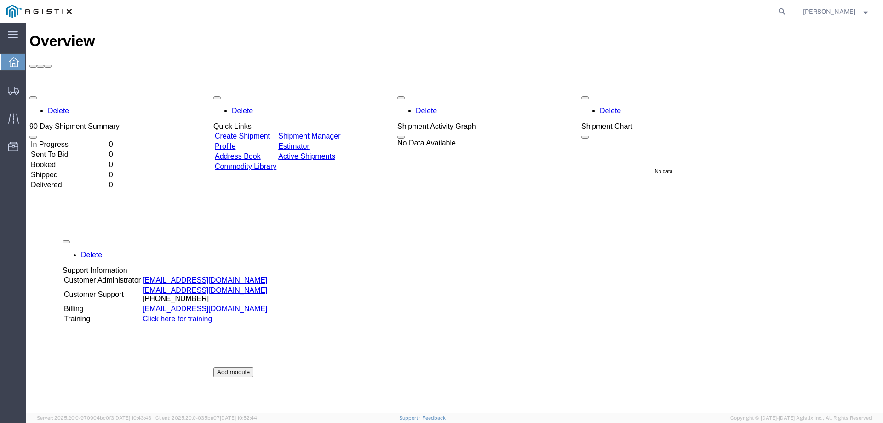
drag, startPoint x: 117, startPoint y: 224, endPoint x: 149, endPoint y: 230, distance: 32.7
click at [149, 230] on div "Delete 90 Day Shipment Summary In Progress 0 Sent To Bid 0 Booked 0 Shipped 0 D…" at bounding box center [454, 298] width 850 height 414
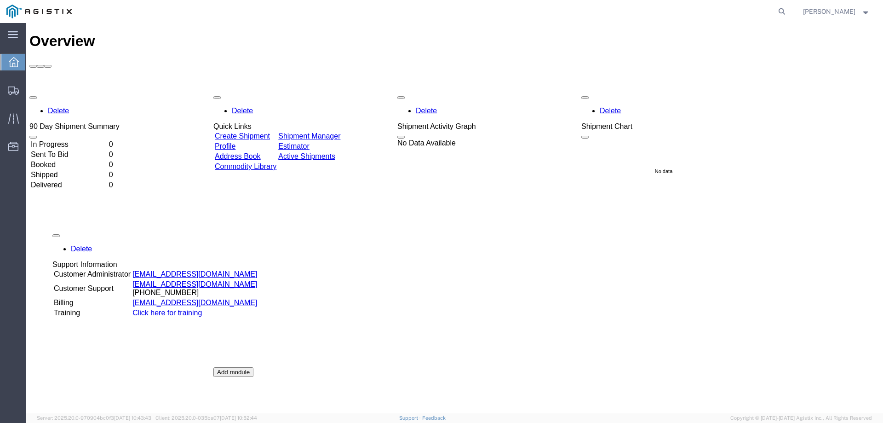
click at [165, 224] on div "Delete 90 Day Shipment Summary In Progress 0 Sent To Bid 0 Booked 0 Shipped 0 D…" at bounding box center [454, 298] width 850 height 414
click at [170, 270] on link "[EMAIL_ADDRESS][DOMAIN_NAME]" at bounding box center [194, 274] width 125 height 8
click at [170, 270] on link "custadmin@agistix.com" at bounding box center [194, 274] width 125 height 8
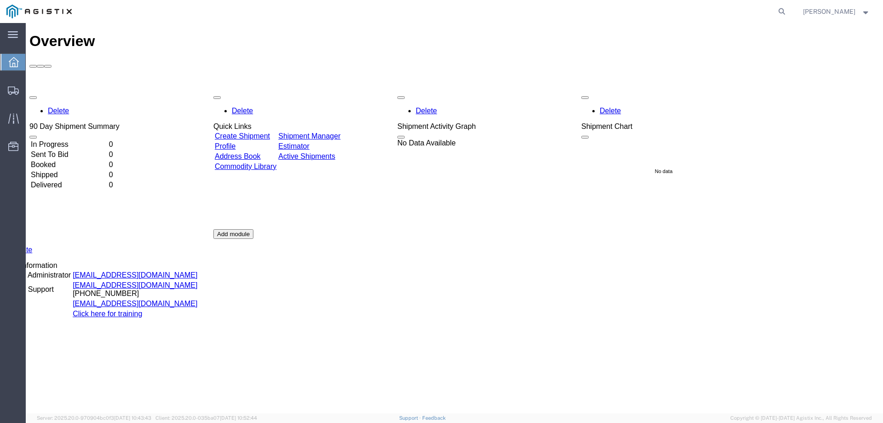
drag, startPoint x: 226, startPoint y: 226, endPoint x: 655, endPoint y: 219, distance: 429.0
click at [197, 271] on link "custadmin@agistix.com" at bounding box center [135, 275] width 125 height 8
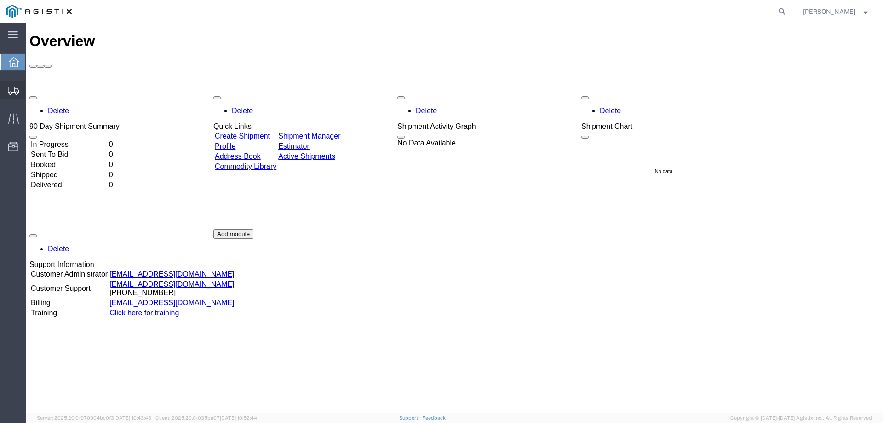
click at [32, 88] on span "Shipments" at bounding box center [28, 90] width 6 height 18
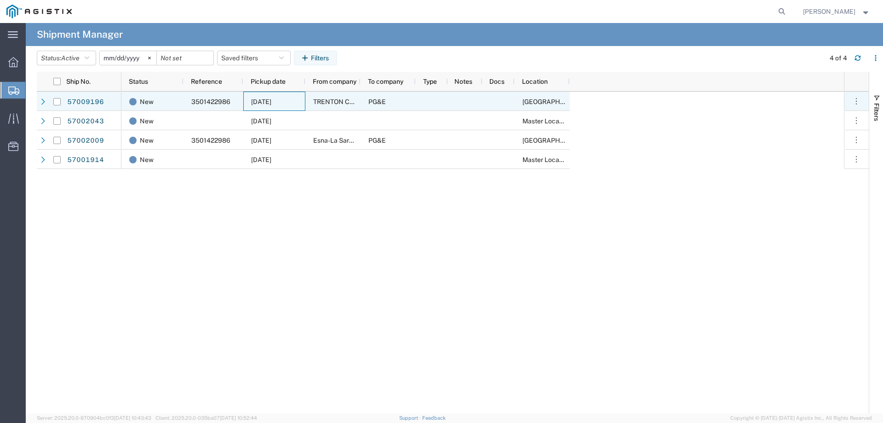
click at [269, 101] on span "10/02/2025" at bounding box center [261, 101] width 20 height 7
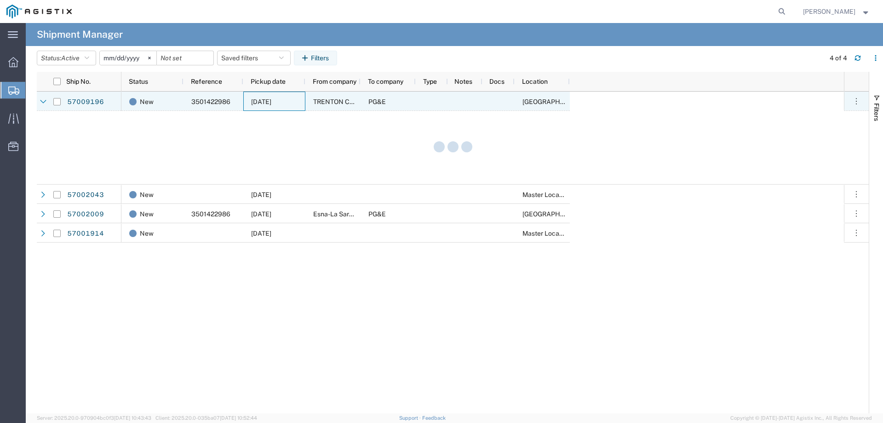
click at [269, 101] on span "10/02/2025" at bounding box center [261, 101] width 20 height 7
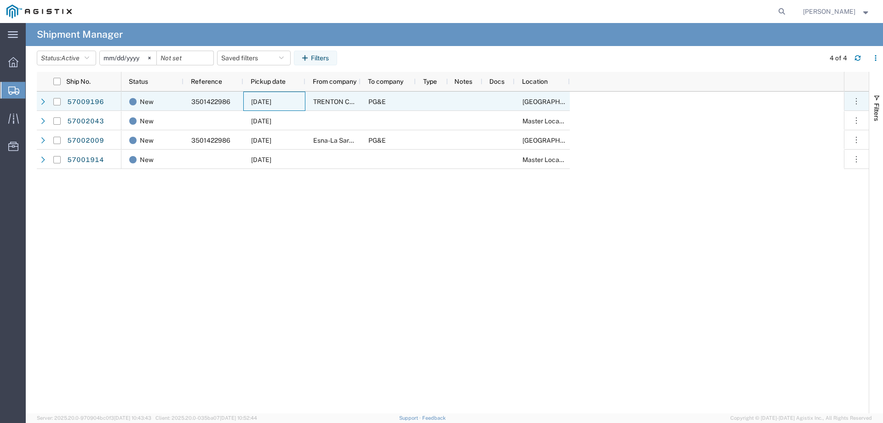
click at [269, 101] on span "10/02/2025" at bounding box center [261, 101] width 20 height 7
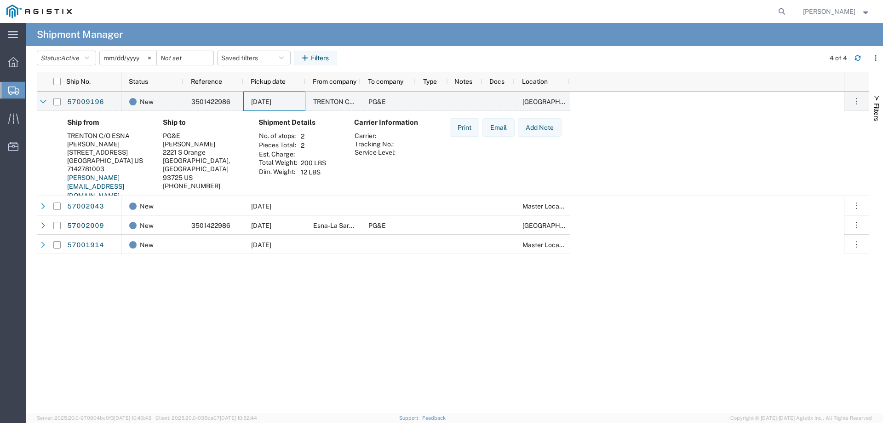
click at [381, 154] on th "Service Level:" at bounding box center [375, 152] width 42 height 8
click at [394, 106] on div "PG&E" at bounding box center [387, 100] width 55 height 19
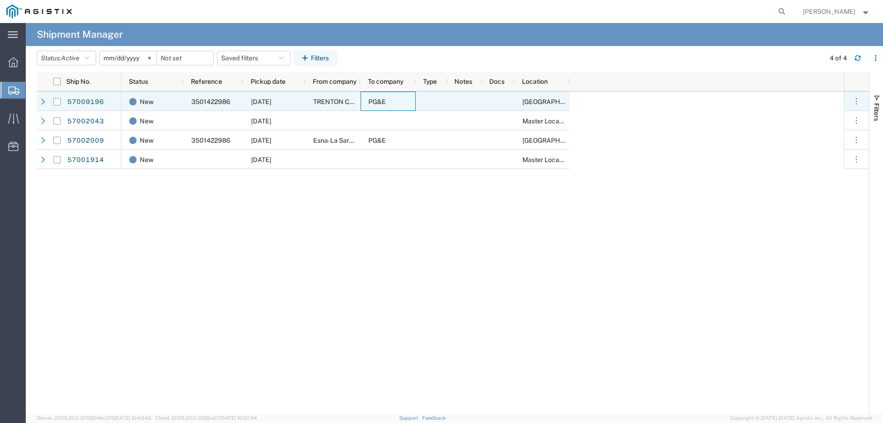
click at [394, 106] on div "PG&E" at bounding box center [387, 100] width 55 height 19
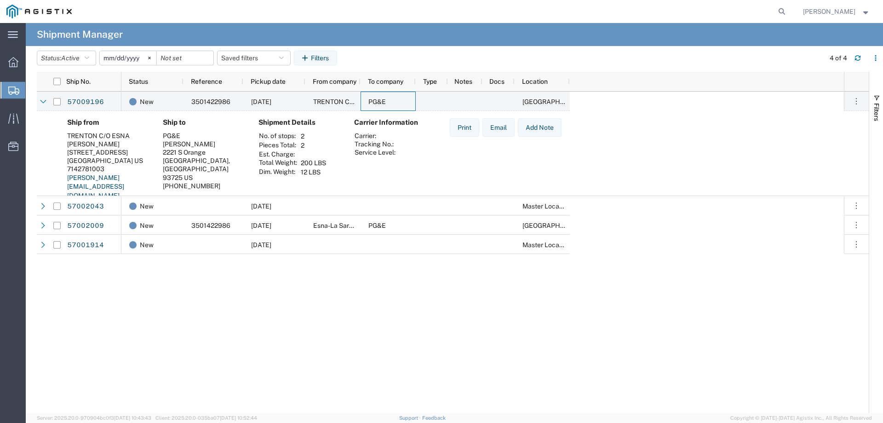
click at [88, 133] on div "TRENTON C/O ESNA" at bounding box center [107, 135] width 81 height 8
click at [86, 98] on link "57009196" at bounding box center [86, 102] width 38 height 15
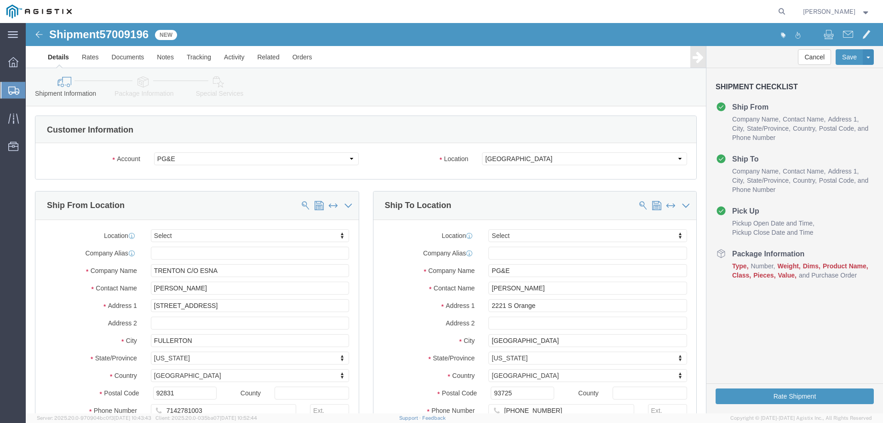
select select
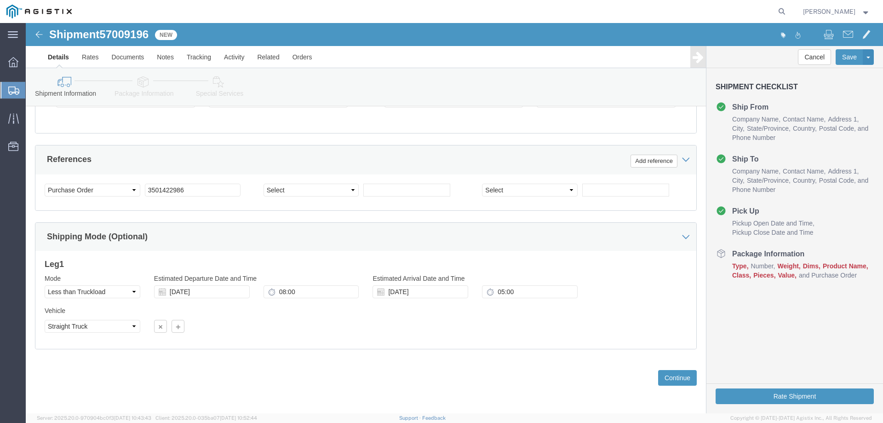
scroll to position [475, 0]
click button "Continue"
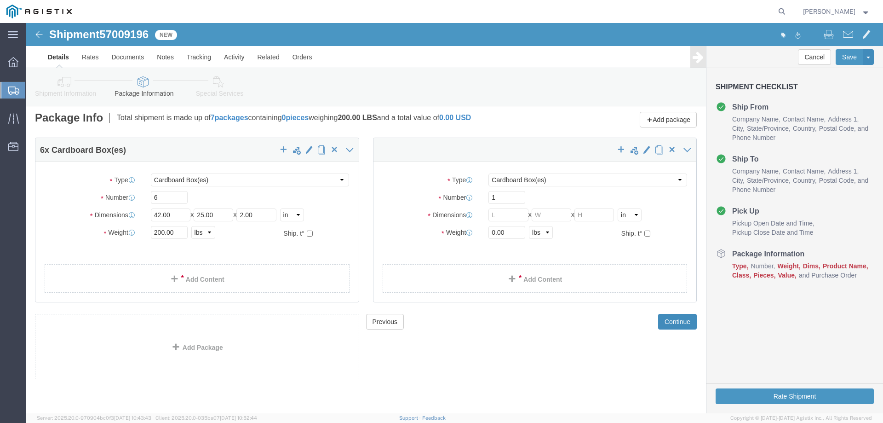
scroll to position [5, 0]
click link "Package Information"
click input "1"
click select "Select Bulk Bundle(s) Cardboard Box(es) Carton(s) Crate(s) Drum(s) (Fiberboard)…"
select select
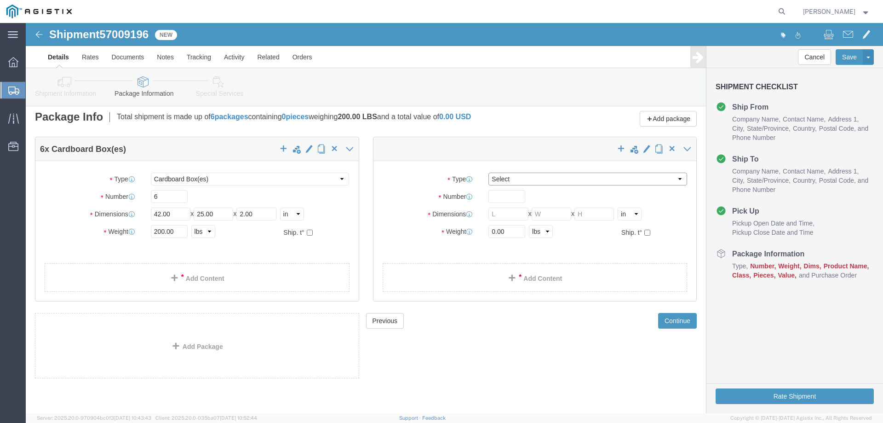
click select "Select Bulk Bundle(s) Cardboard Box(es) Carton(s) Crate(s) Drum(s) (Fiberboard)…"
click span "button"
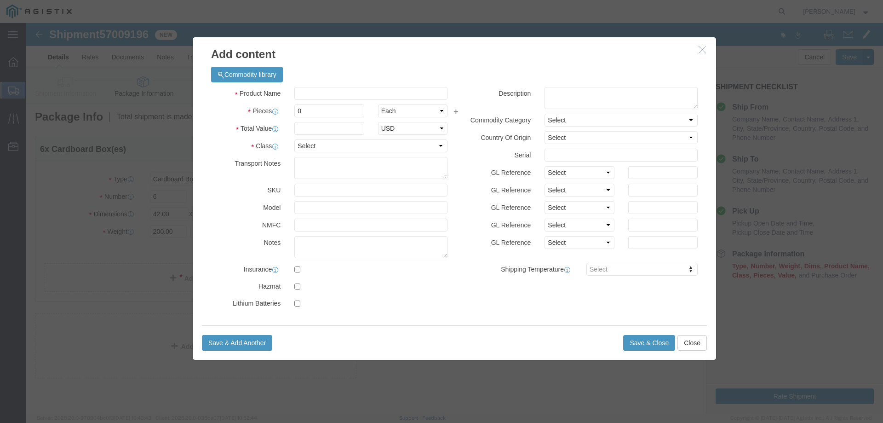
click icon "button"
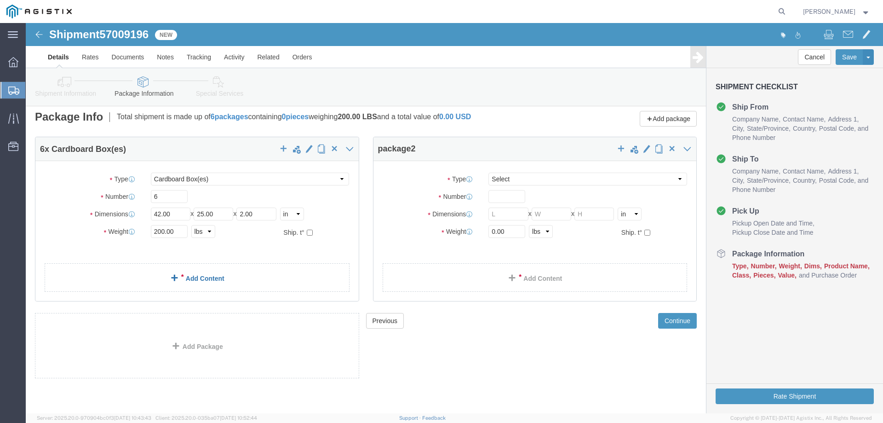
click link "Add Content"
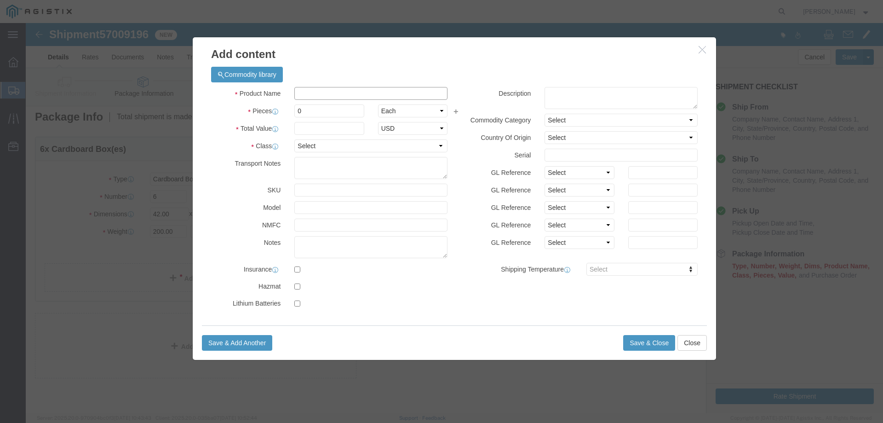
click input "text"
type input "wax tape"
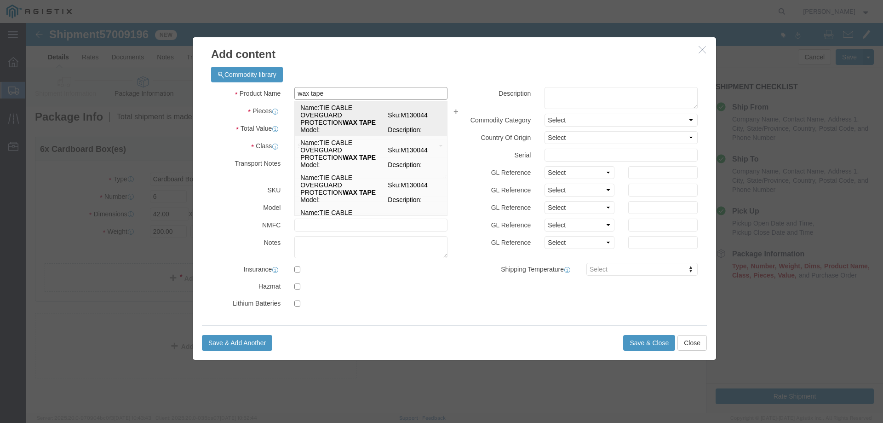
click td "Name: TIE CABLE OVERGUARD PROTECTION WAX TAPE"
select select
select select "USD"
type input "TIE CABLE OVERGUARD PROTECTION WAX TAPE"
type input "M130044"
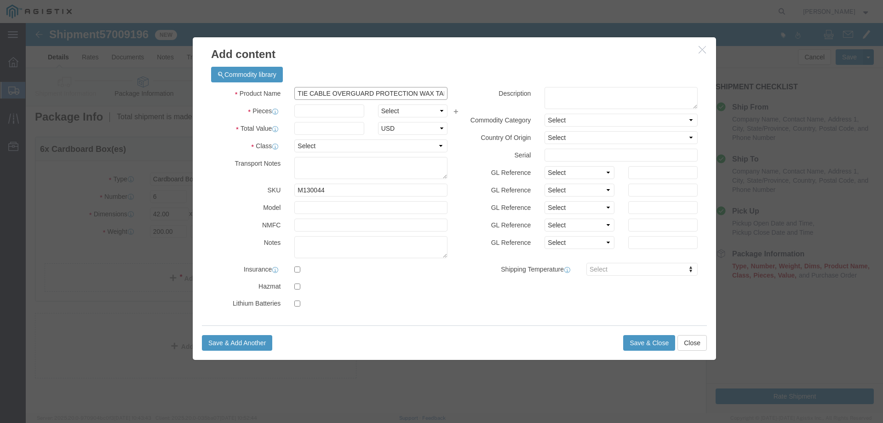
type input "TIE CABLE OVERGUARD PROTECTION WAX TAPE"
click input "text"
type input "6"
click select "Select Bag Barrels 100Board Feet Bottle Box Blister Pack Carats Can Capsule Car…"
select select "BOX"
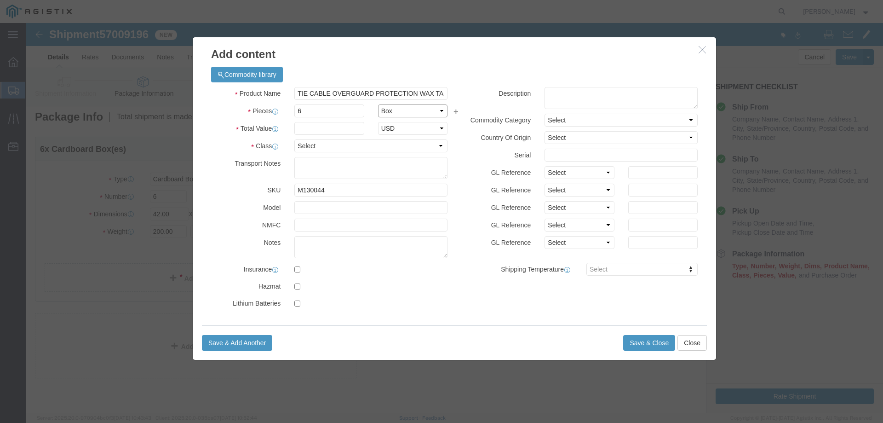
click select "Select Bag Barrels 100Board Feet Bottle Box Blister Pack Carats Can Capsule Car…"
click input "text"
type input "500"
click select "Select 50 55 60 65 70 85 92.5 100 125 175 250 300 400"
select select "60"
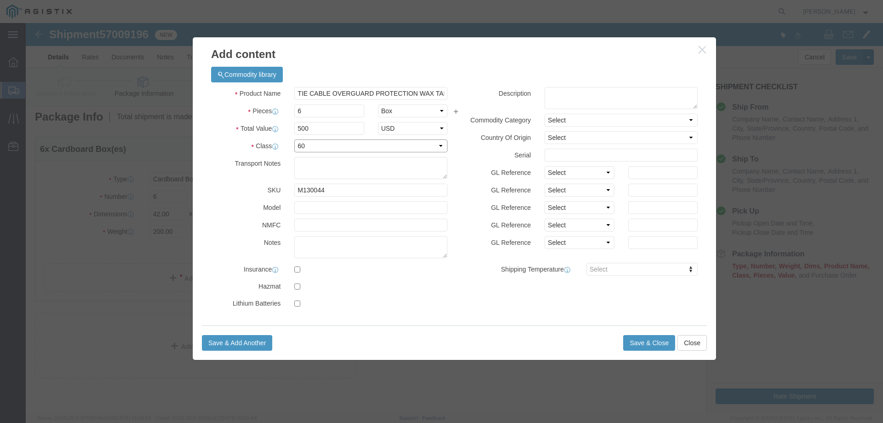
click select "Select 50 55 60 65 70 85 92.5 100 125 175 250 300 400"
click select "Select"
click button "Save & Close"
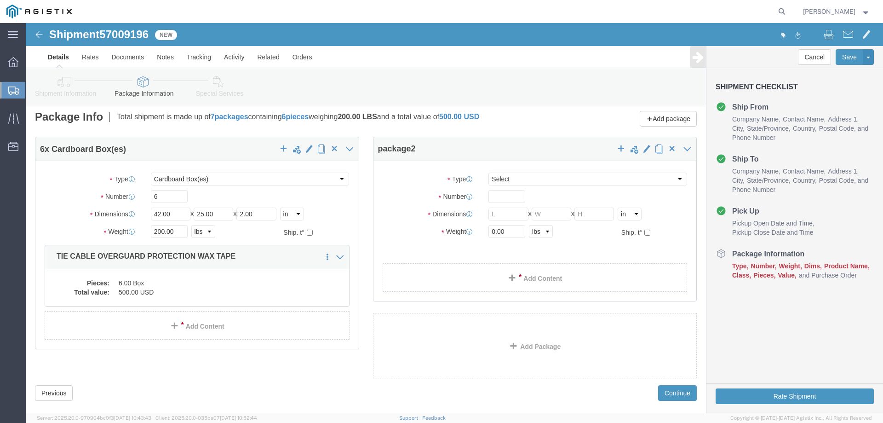
scroll to position [20, 0]
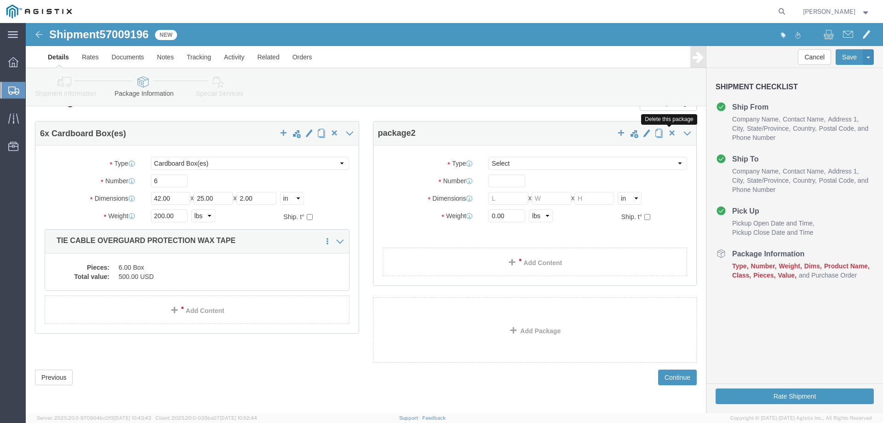
click span "button"
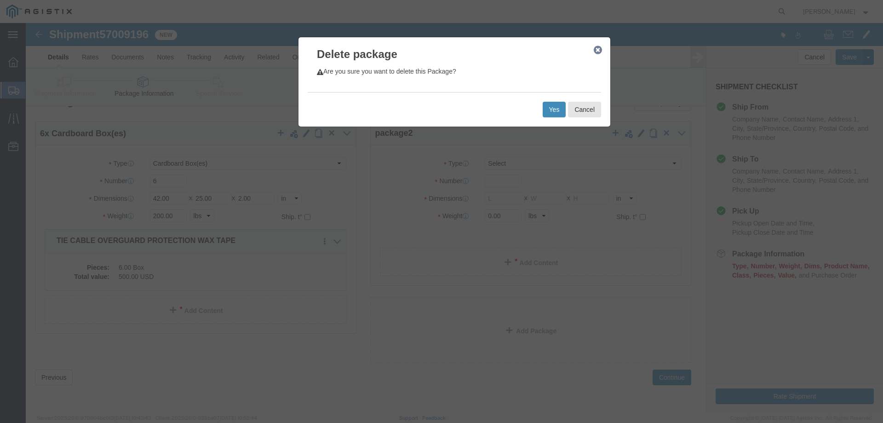
click button "Yes"
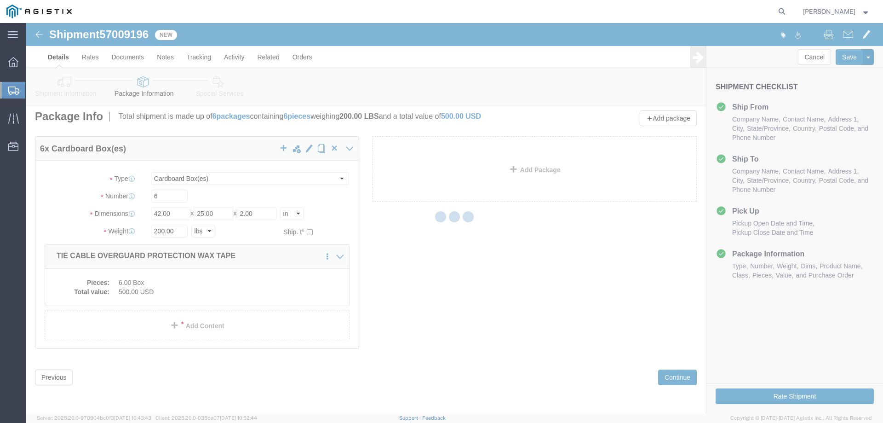
scroll to position [0, 0]
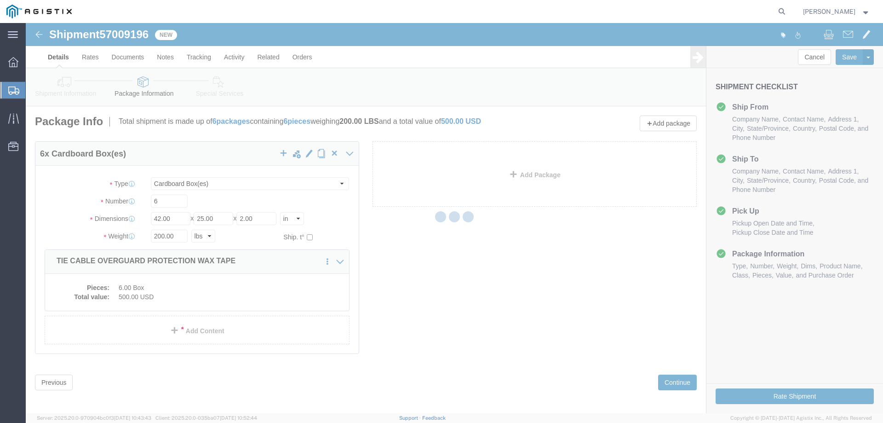
select select "CBOX"
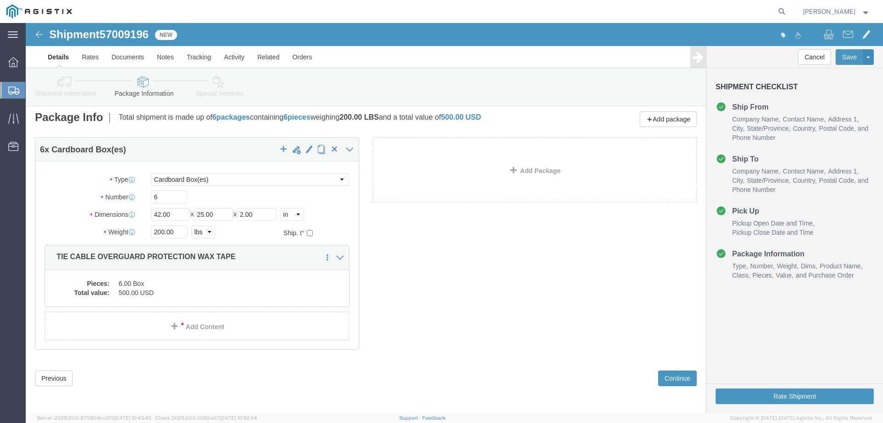
scroll to position [5, 0]
click button "Continue"
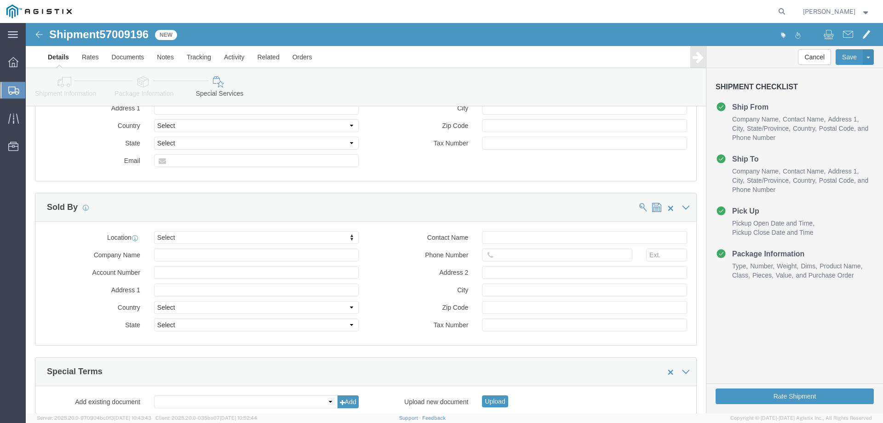
scroll to position [859, 0]
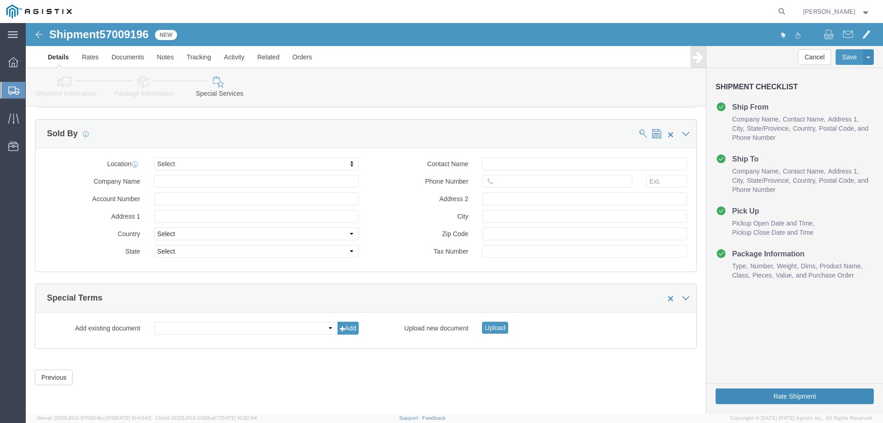
click button "Rate Shipment"
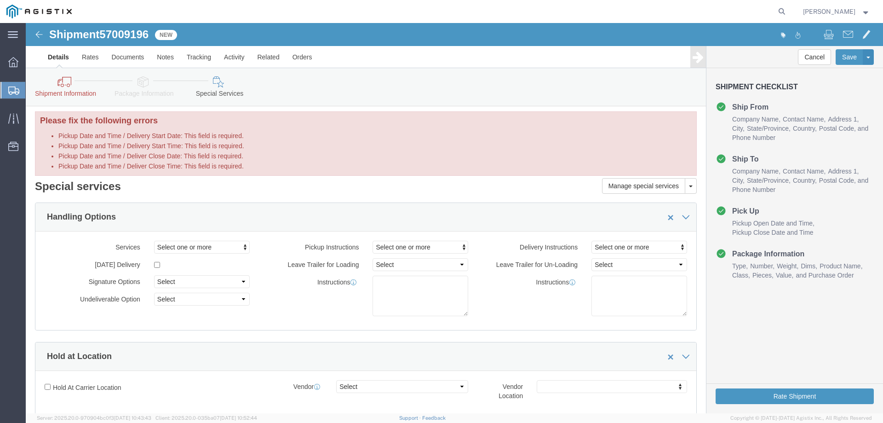
scroll to position [0, 0]
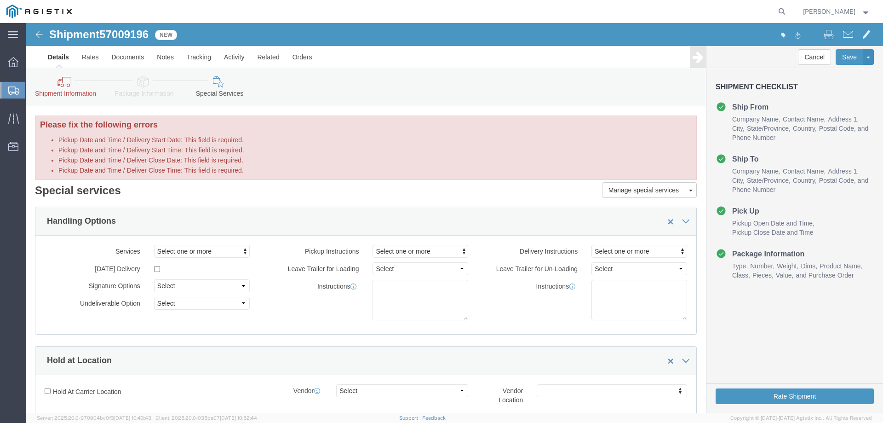
click label "Pickup Date and Time / Delivery Start Date: This field is required."
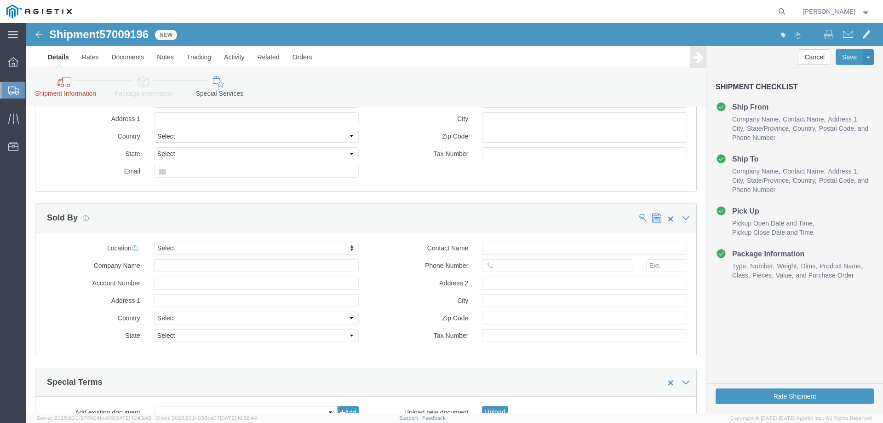
scroll to position [928, 0]
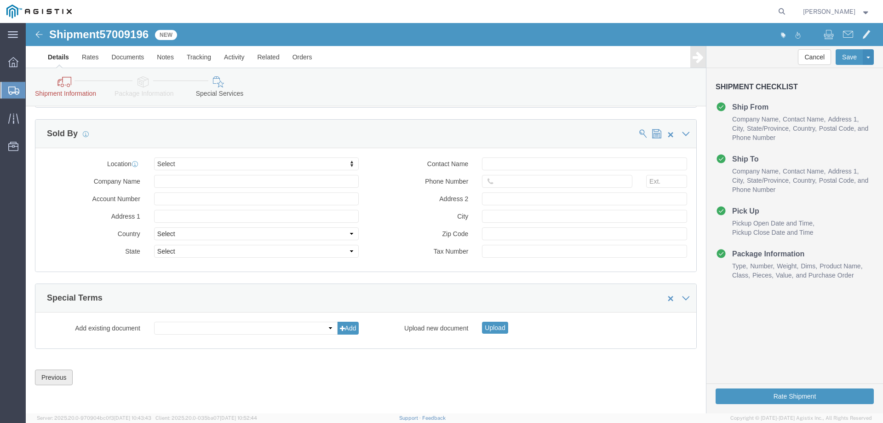
click button "Previous"
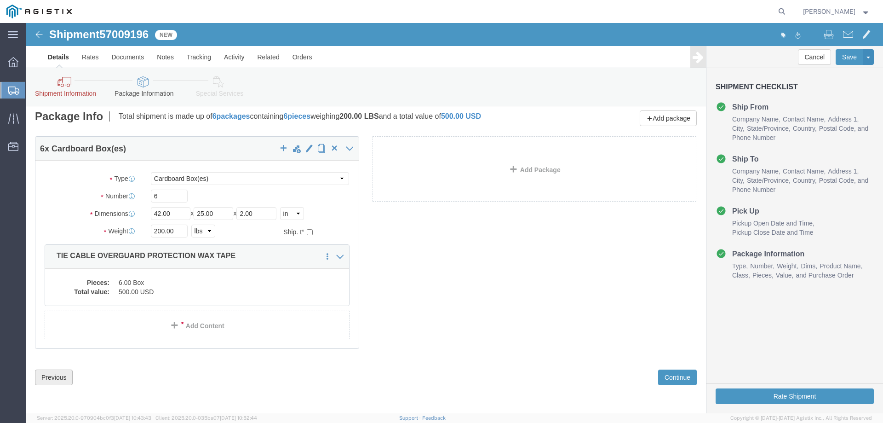
scroll to position [74, 0]
click button "Previous"
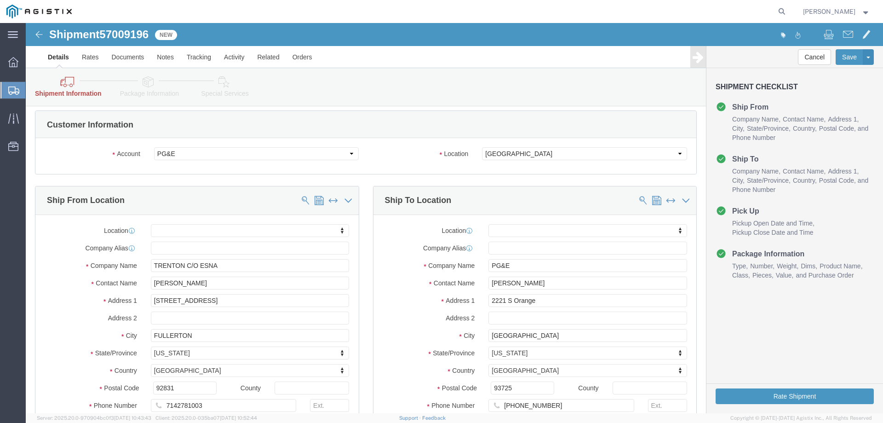
scroll to position [544, 0]
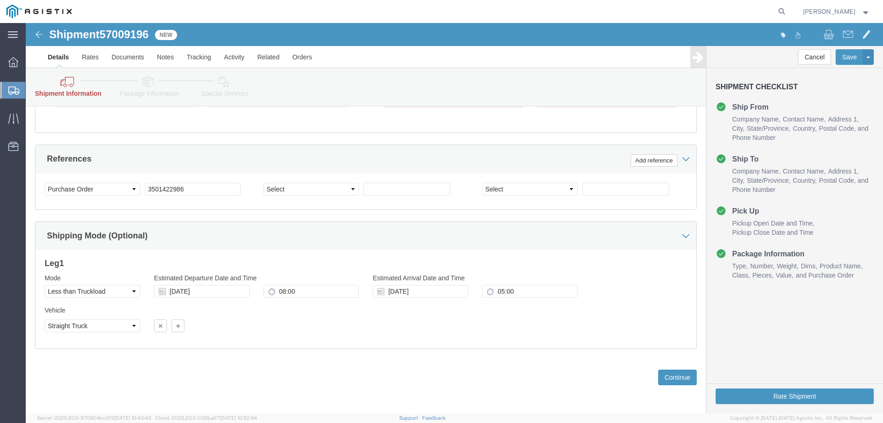
click div "Previous Continue"
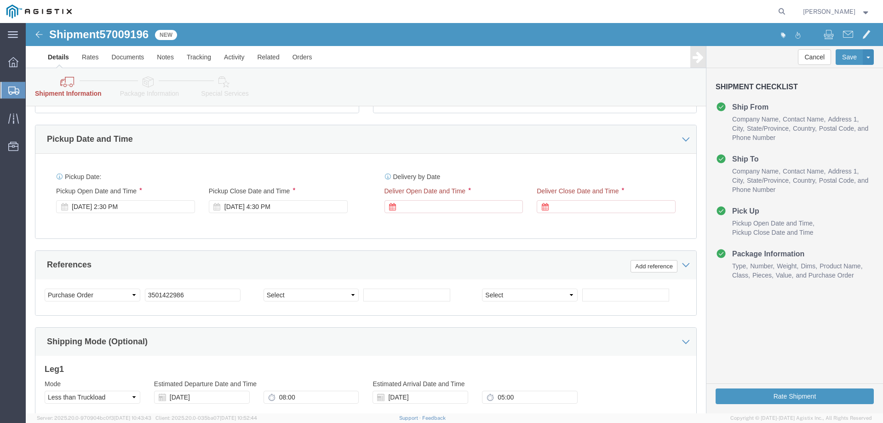
scroll to position [406, 0]
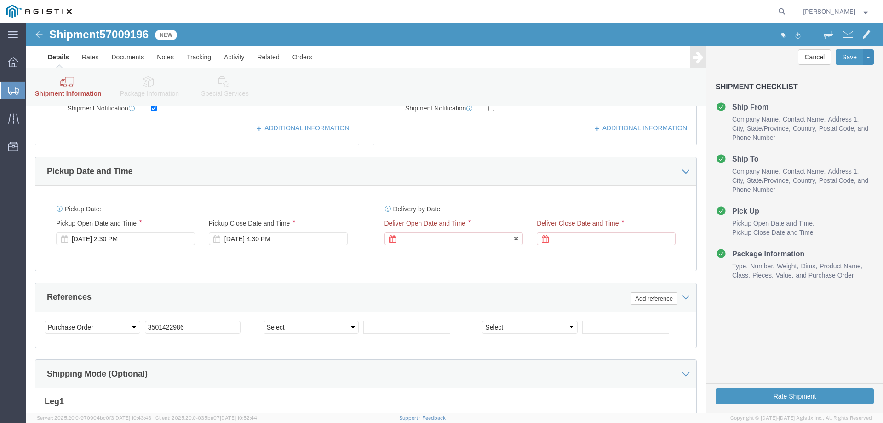
click div
click div "Oct 07 2025 5:30 PM"
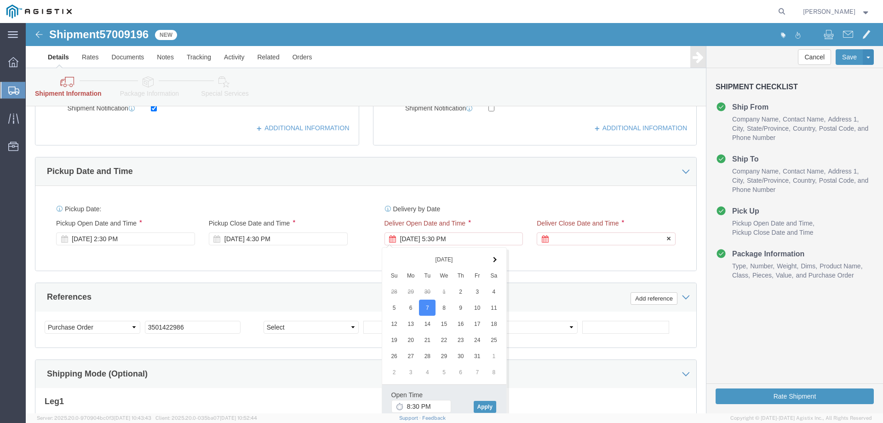
click div
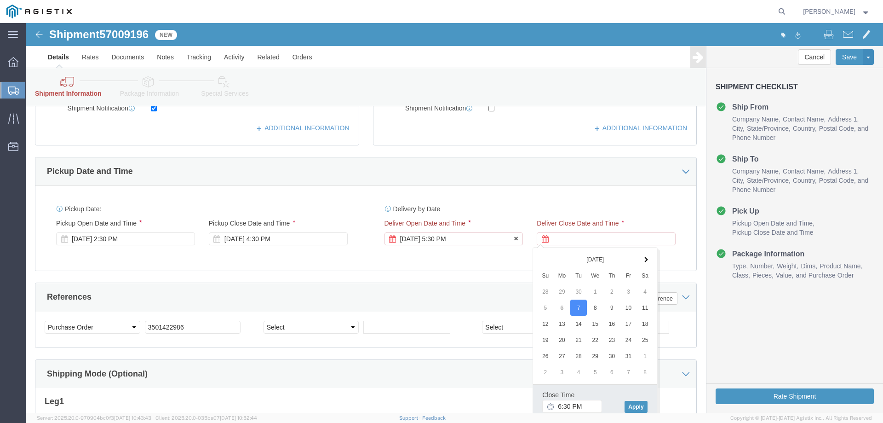
click div "Oct 07 2025 5:30 PM"
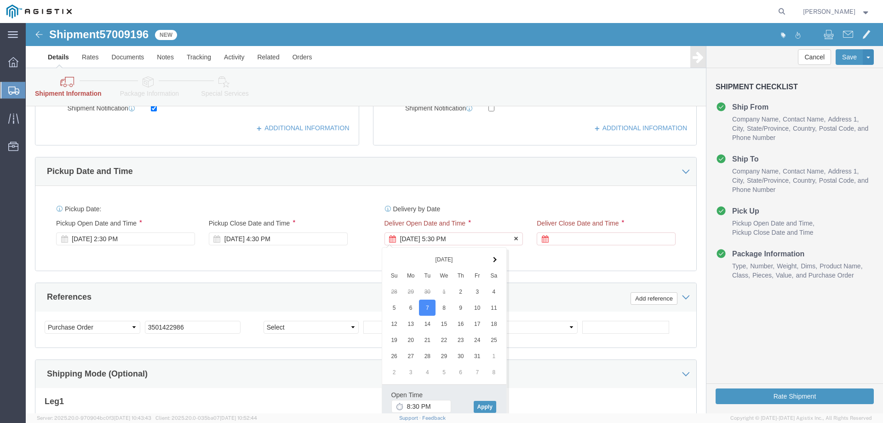
click div "Oct 07 2025 5:30 PM"
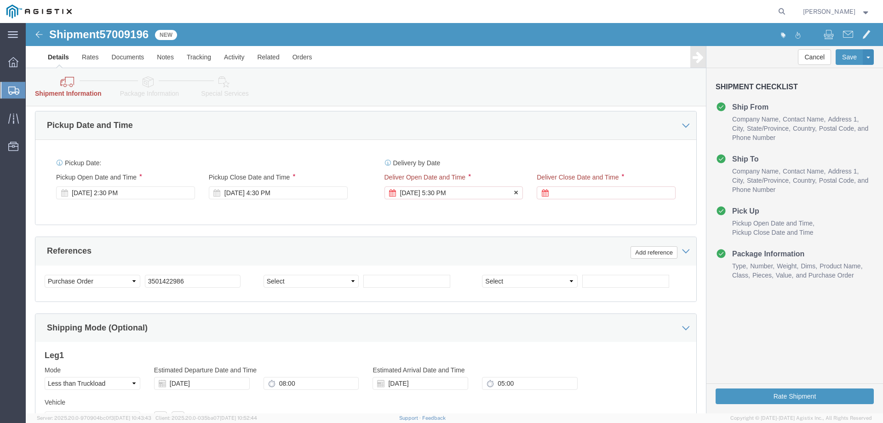
click div "Oct 07 2025 5:30 PM"
click input "8:30 PM"
type input "8:30 am"
click button "Apply"
click div
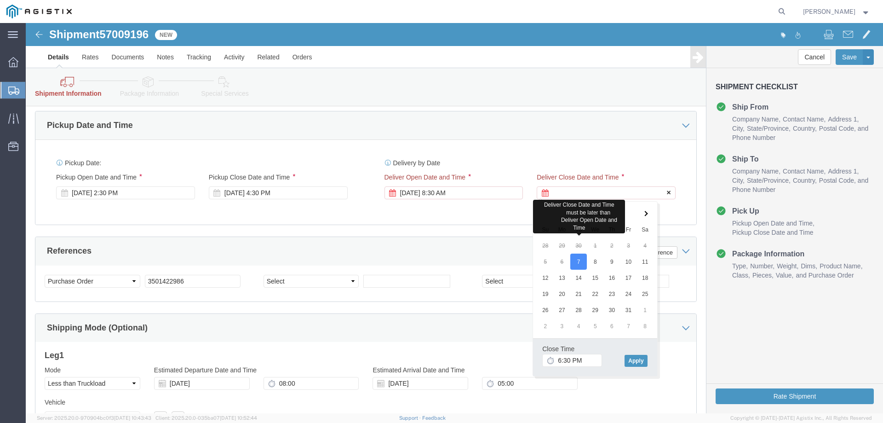
click icon
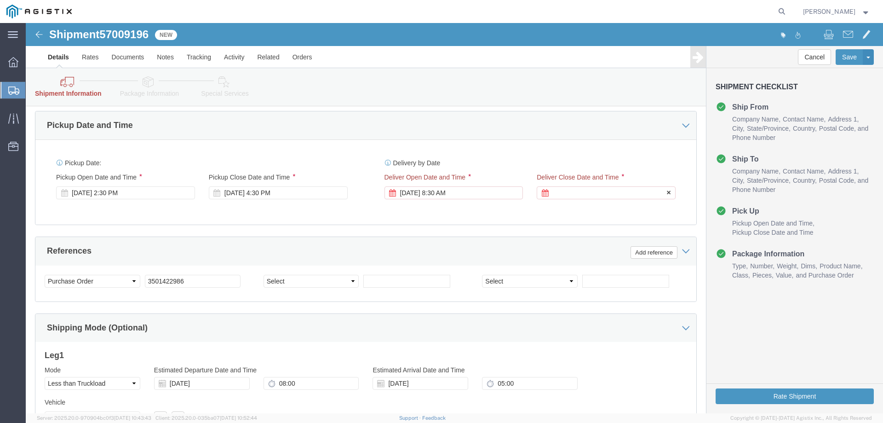
click div
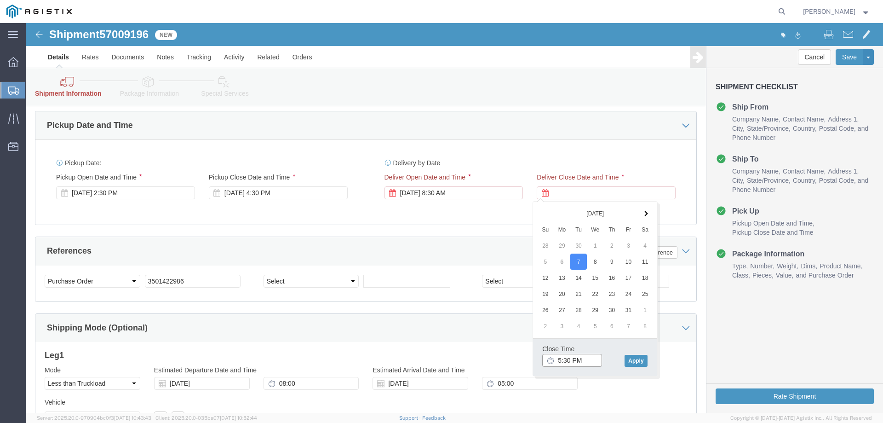
click input "5:30 PM"
type input "5:00 PM"
click button "Apply"
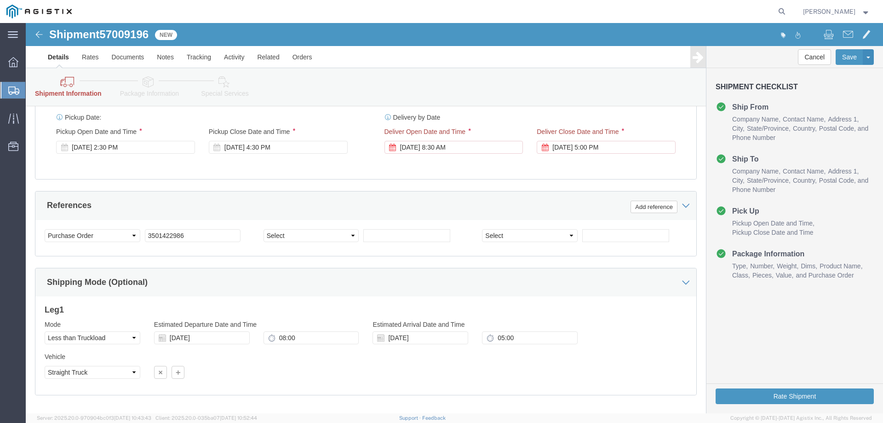
scroll to position [498, 0]
click button "Rate Shipment"
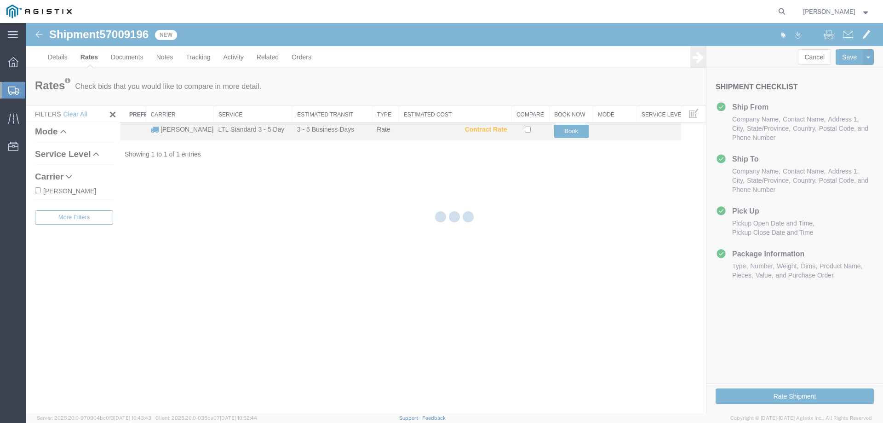
scroll to position [0, 0]
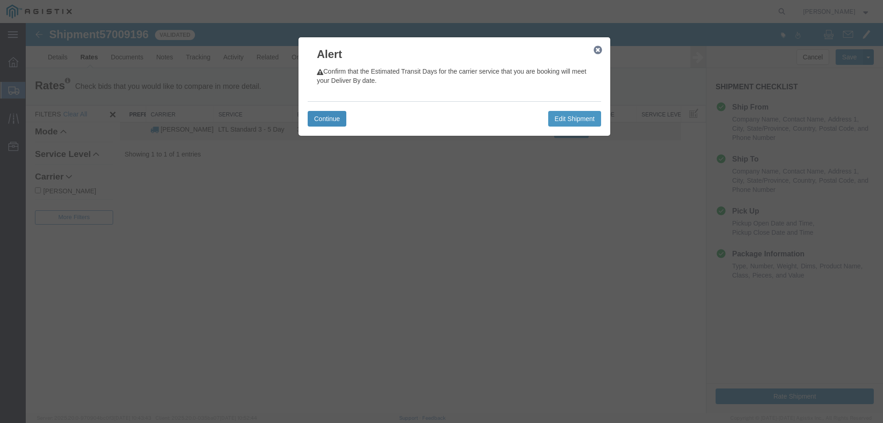
click at [318, 115] on button "Continue" at bounding box center [327, 119] width 39 height 16
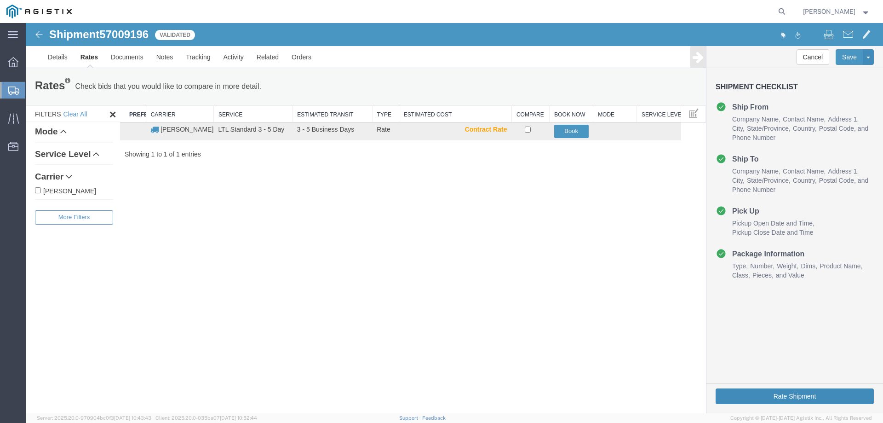
click at [755, 394] on button "Rate Shipment" at bounding box center [794, 396] width 158 height 16
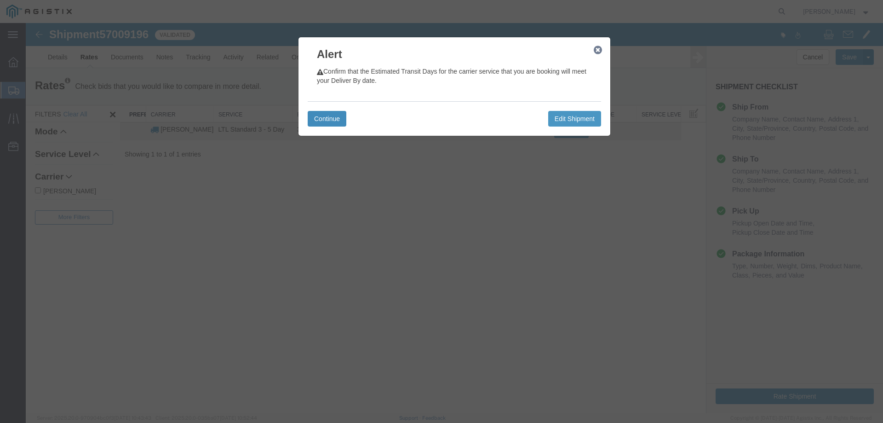
click at [314, 116] on button "Continue" at bounding box center [327, 119] width 39 height 16
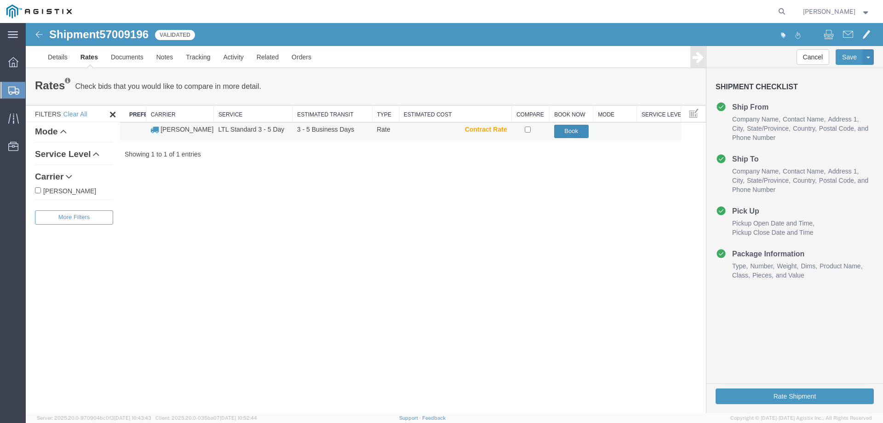
click at [571, 131] on button "Book" at bounding box center [571, 131] width 34 height 13
